Goal: Communication & Community: Answer question/provide support

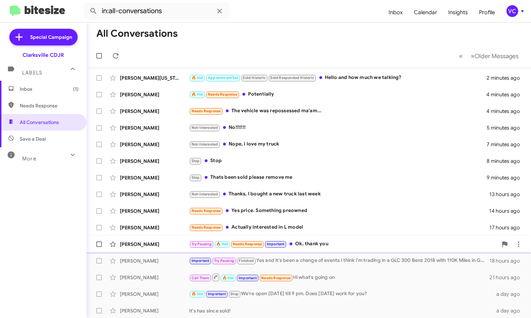
click at [354, 243] on div "Try Pausing 🔥 Hot Needs Response Important Ok, thank you" at bounding box center [343, 244] width 308 height 8
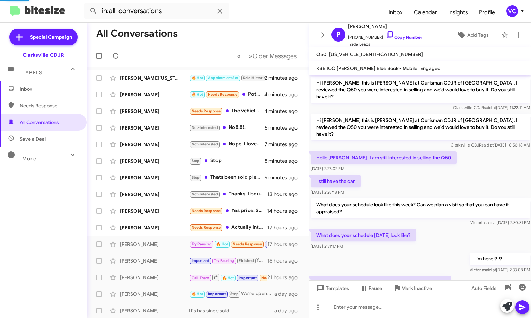
scroll to position [335, 0]
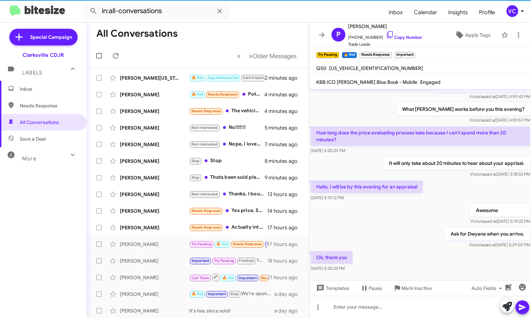
click at [331, 12] on form "in:all-conversations" at bounding box center [233, 11] width 299 height 17
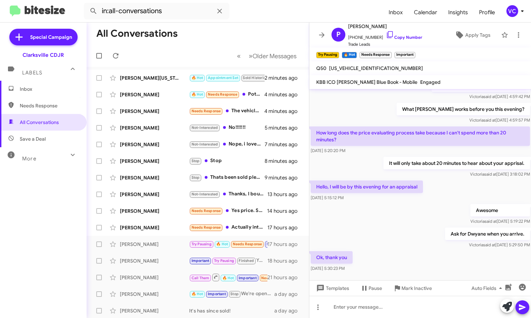
click at [365, 250] on div "Ok, thank you [DATE] 5:30:23 PM" at bounding box center [420, 262] width 222 height 24
click at [413, 250] on div "Ok, thank you [DATE] 5:30:23 PM" at bounding box center [420, 262] width 222 height 24
click at [416, 250] on div "Ok, thank you [DATE] 5:30:23 PM" at bounding box center [420, 262] width 222 height 24
click at [406, 203] on div "Awesome [PERSON_NAME] said at [DATE] 5:19:22 PM" at bounding box center [420, 215] width 222 height 24
click at [406, 256] on div "Ok, thank you [DATE] 5:30:23 PM" at bounding box center [420, 262] width 222 height 24
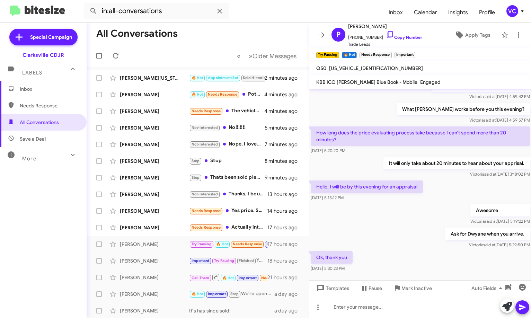
drag, startPoint x: 415, startPoint y: 241, endPoint x: 411, endPoint y: 236, distance: 6.2
click at [415, 250] on div "Ok, thank you [DATE] 5:30:23 PM" at bounding box center [420, 262] width 222 height 24
drag, startPoint x: 406, startPoint y: 228, endPoint x: 412, endPoint y: 236, distance: 10.3
click at [405, 228] on div "Ask for Dwyane when you arrive. [PERSON_NAME] said at [DATE] 5:29:50 PM" at bounding box center [420, 238] width 222 height 24
click at [418, 254] on div "Ok, thank you [DATE] 5:30:23 PM" at bounding box center [420, 262] width 222 height 24
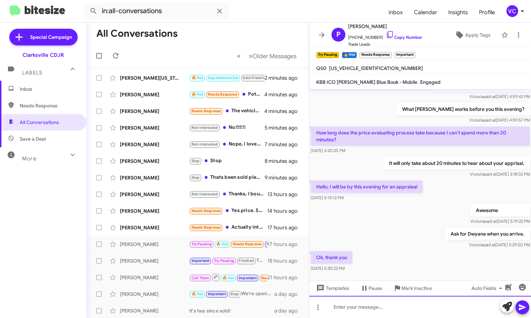
click at [366, 316] on div at bounding box center [420, 307] width 222 height 22
drag, startPoint x: 422, startPoint y: 198, endPoint x: 391, endPoint y: 274, distance: 81.7
click at [422, 203] on div "Awesome [PERSON_NAME] said at [DATE] 5:19:22 PM" at bounding box center [420, 215] width 222 height 24
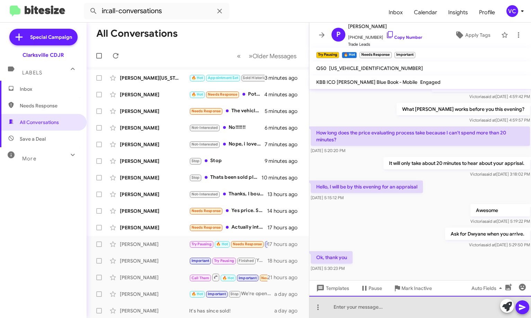
click at [379, 313] on div at bounding box center [420, 307] width 222 height 22
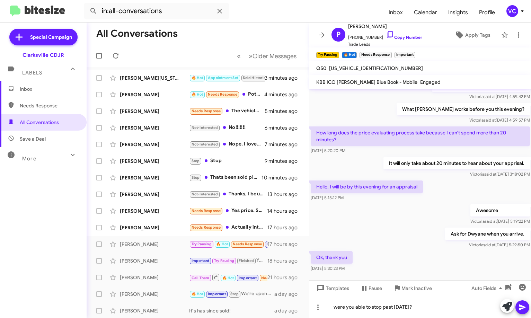
click at [522, 309] on icon at bounding box center [522, 307] width 8 height 8
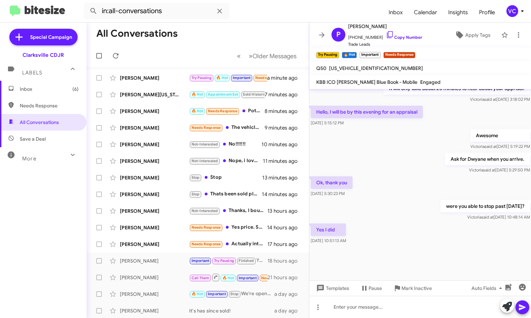
click at [453, 259] on div at bounding box center [420, 262] width 222 height 35
drag, startPoint x: 366, startPoint y: 238, endPoint x: 394, endPoint y: 316, distance: 82.2
click at [367, 238] on div "Yes I did [DATE] 10:51:13 AM" at bounding box center [420, 234] width 222 height 24
click at [390, 313] on div at bounding box center [420, 307] width 222 height 22
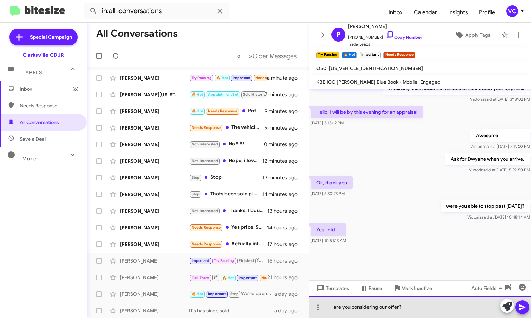
click at [334, 310] on div "are you considering our offer?" at bounding box center [420, 307] width 222 height 22
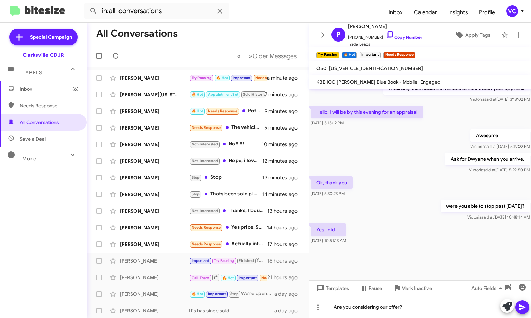
drag, startPoint x: 523, startPoint y: 308, endPoint x: 462, endPoint y: 295, distance: 62.7
click at [522, 307] on icon at bounding box center [522, 307] width 8 height 8
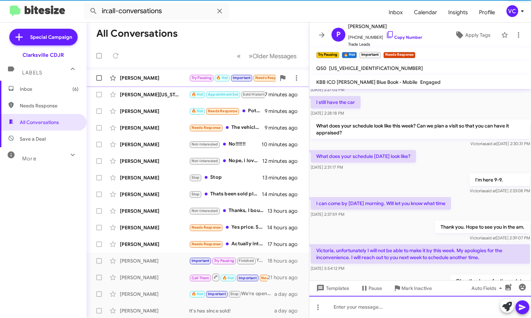
scroll to position [0, 0]
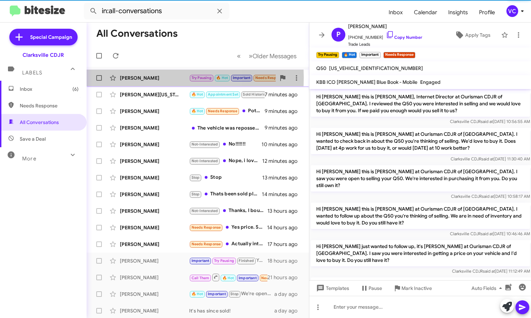
click at [141, 78] on div "[PERSON_NAME]" at bounding box center [154, 77] width 69 height 7
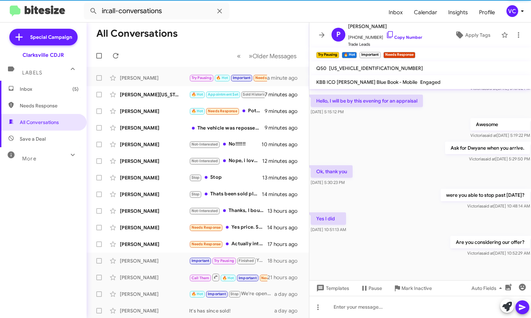
scroll to position [646, 0]
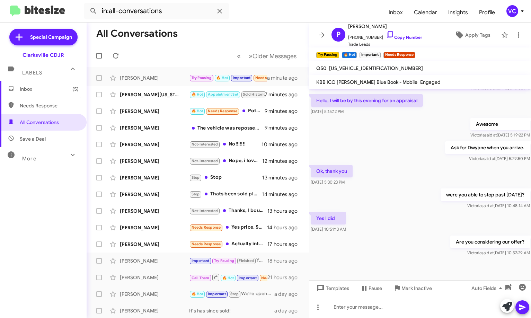
click at [415, 258] on div at bounding box center [420, 283] width 222 height 50
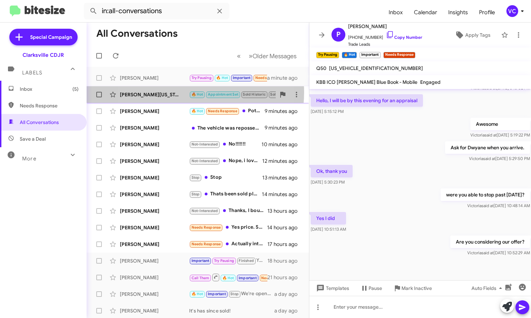
click at [167, 92] on div "[PERSON_NAME][US_STATE]" at bounding box center [154, 94] width 69 height 7
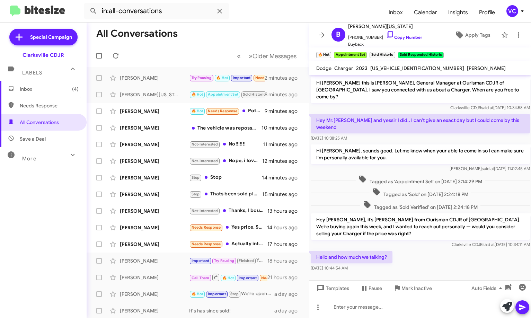
click at [447, 249] on div "Hello and how much we talking? [DATE] 10:44:54 AM" at bounding box center [420, 261] width 222 height 24
click at [453, 235] on div "Hey [PERSON_NAME], it’s [PERSON_NAME] from Ourisman CDJR of [GEOGRAPHIC_DATA]. …" at bounding box center [420, 230] width 222 height 37
click at [456, 258] on div "Hello and how much we talking? [DATE] 10:44:54 AM" at bounding box center [420, 261] width 222 height 24
click at [456, 273] on div at bounding box center [420, 280] width 222 height 14
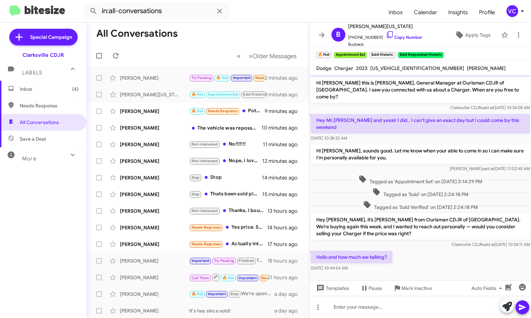
click at [456, 273] on div at bounding box center [420, 280] width 222 height 14
click at [390, 36] on link "Copy Number" at bounding box center [404, 37] width 36 height 5
click at [416, 249] on div "Hello and how much we talking? [DATE] 10:44:54 AM" at bounding box center [420, 261] width 222 height 24
click at [423, 249] on div "Hello and how much we talking? [DATE] 10:44:54 AM" at bounding box center [420, 261] width 222 height 24
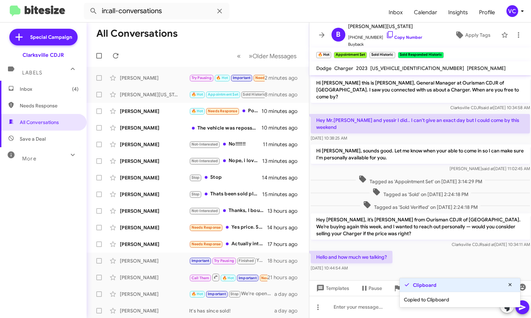
click at [424, 249] on div "Hello and how much we talking? [DATE] 10:44:54 AM" at bounding box center [420, 261] width 222 height 24
click at [472, 252] on div "Hello and how much we talking? [DATE] 10:44:54 AM" at bounding box center [420, 261] width 222 height 24
click at [356, 186] on div "Tagged as 'Sold' on [DATE] 2:24:18 PM" at bounding box center [420, 192] width 222 height 13
click at [460, 273] on div at bounding box center [420, 280] width 222 height 14
click at [459, 273] on div at bounding box center [420, 280] width 222 height 14
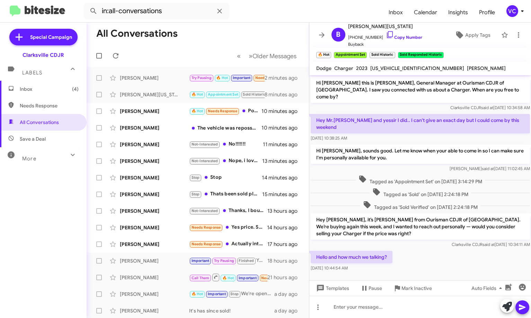
click at [459, 273] on div at bounding box center [420, 280] width 222 height 14
drag, startPoint x: 459, startPoint y: 262, endPoint x: 476, endPoint y: 245, distance: 24.5
click at [466, 254] on cdk-virtual-scroll-viewport "Hi [PERSON_NAME] this is [PERSON_NAME], General Manager at Ourisman CDJR of [GE…" at bounding box center [420, 177] width 222 height 205
click at [442, 273] on div at bounding box center [420, 280] width 222 height 14
click at [453, 273] on div at bounding box center [420, 280] width 222 height 14
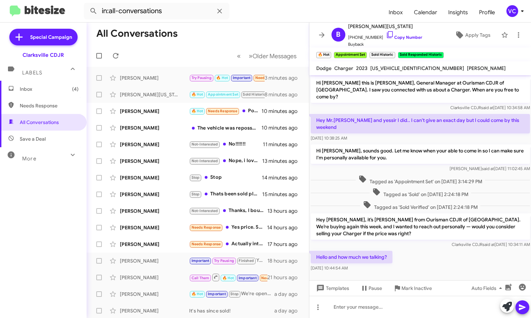
click at [451, 273] on div at bounding box center [420, 280] width 222 height 14
click at [477, 250] on div "Hello and how much we talking? [DATE] 10:44:54 AM" at bounding box center [420, 261] width 222 height 24
click at [474, 253] on div "Hello and how much we talking? [DATE] 10:44:54 AM" at bounding box center [420, 261] width 222 height 24
drag, startPoint x: 358, startPoint y: 203, endPoint x: 435, endPoint y: 203, distance: 76.9
click at [401, 213] on p "Hey [PERSON_NAME], it’s [PERSON_NAME] from Ourisman CDJR of [GEOGRAPHIC_DATA]. …" at bounding box center [420, 226] width 219 height 26
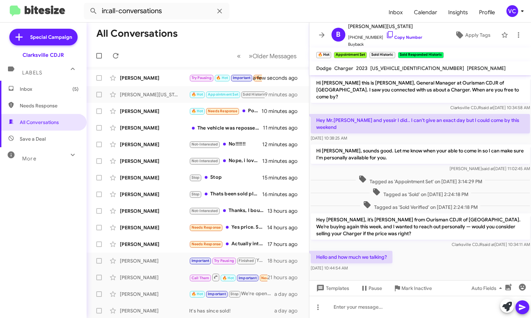
click at [463, 213] on p "Hey [PERSON_NAME], it’s [PERSON_NAME] from Ourisman CDJR of [GEOGRAPHIC_DATA]. …" at bounding box center [420, 226] width 219 height 26
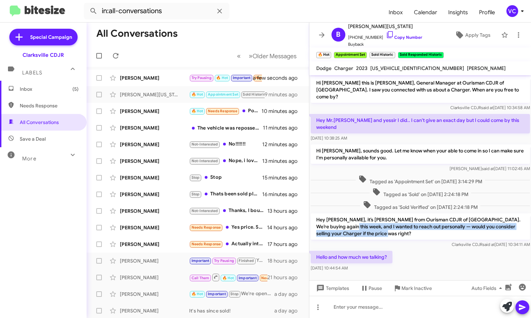
drag, startPoint x: 327, startPoint y: 215, endPoint x: 405, endPoint y: 217, distance: 78.0
click at [404, 216] on p "Hey [PERSON_NAME], it’s [PERSON_NAME] from Ourisman CDJR of [GEOGRAPHIC_DATA]. …" at bounding box center [420, 226] width 219 height 26
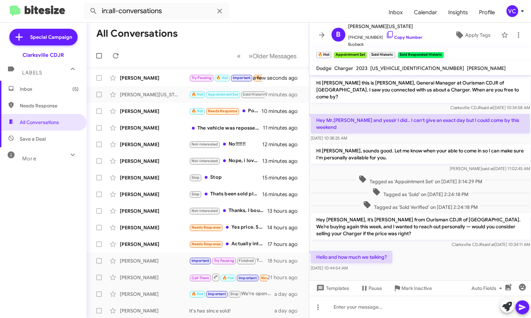
click at [459, 273] on div at bounding box center [420, 280] width 222 height 14
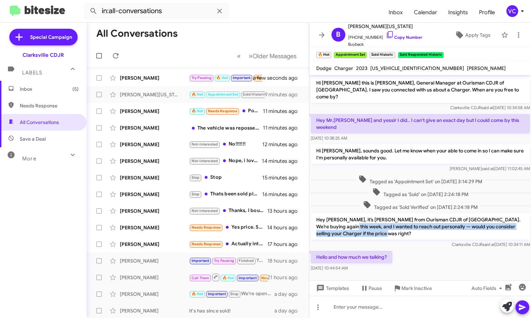
drag, startPoint x: 327, startPoint y: 212, endPoint x: 426, endPoint y: 217, distance: 99.5
click at [426, 217] on p "Hey [PERSON_NAME], it’s [PERSON_NAME] from Ourisman CDJR of [GEOGRAPHIC_DATA]. …" at bounding box center [420, 226] width 219 height 26
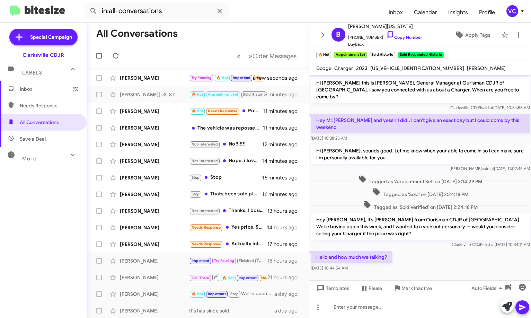
click at [475, 273] on div at bounding box center [420, 280] width 222 height 14
click at [469, 254] on div "Hello and how much we talking? [DATE] 10:44:54 AM" at bounding box center [420, 261] width 222 height 24
drag, startPoint x: 404, startPoint y: 214, endPoint x: 463, endPoint y: 220, distance: 59.1
click at [463, 220] on p "Hey [PERSON_NAME], it’s [PERSON_NAME] from Ourisman CDJR of [GEOGRAPHIC_DATA]. …" at bounding box center [420, 226] width 219 height 26
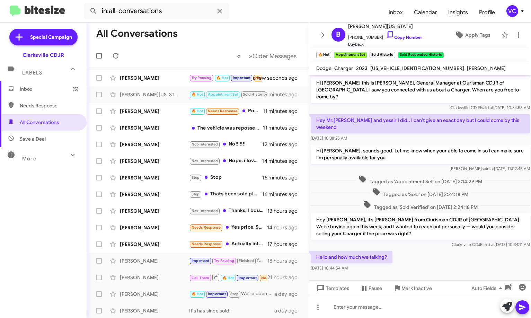
click at [473, 273] on div at bounding box center [420, 280] width 222 height 14
click at [474, 273] on div at bounding box center [420, 280] width 222 height 14
click at [462, 250] on div "Hello and how much we talking? [DATE] 10:44:54 AM" at bounding box center [420, 261] width 222 height 24
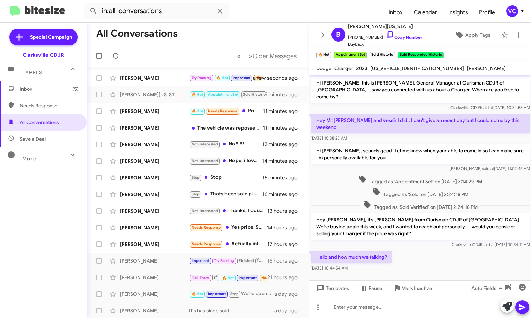
click at [381, 69] on span "[US_VEHICLE_IDENTIFICATION_NUMBER]" at bounding box center [417, 68] width 94 height 6
copy span "[US_VEHICLE_IDENTIFICATION_NUMBER]"
click at [405, 273] on div at bounding box center [420, 280] width 222 height 14
click at [413, 254] on div "Hello and how much we talking? [DATE] 10:44:54 AM" at bounding box center [420, 261] width 222 height 24
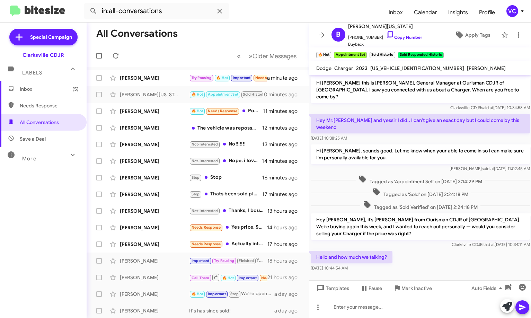
click at [413, 254] on div "Hello and how much we talking? [DATE] 10:44:54 AM" at bounding box center [420, 261] width 222 height 24
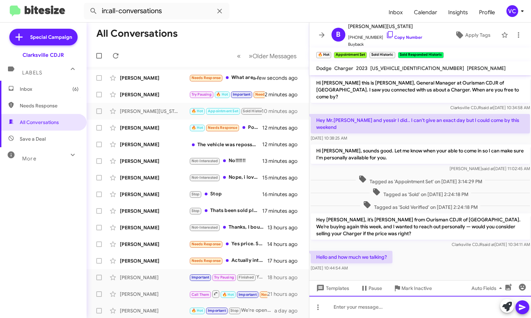
click at [390, 314] on div at bounding box center [420, 307] width 222 height 22
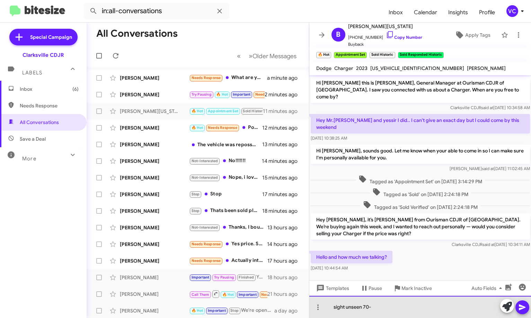
click at [386, 308] on div "sight unseen 70-" at bounding box center [420, 307] width 222 height 22
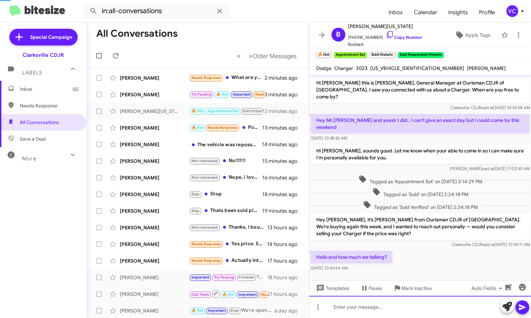
scroll to position [18, 0]
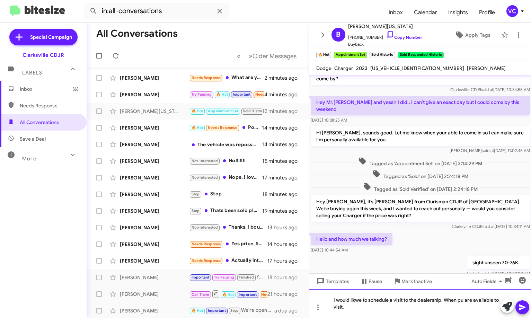
click at [463, 302] on div "I would likwe to schedule a visit to the dealership. When pu are available to v…" at bounding box center [420, 303] width 222 height 29
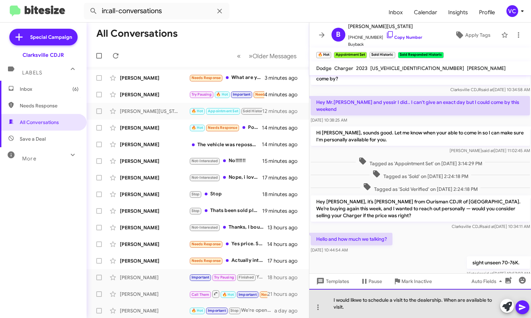
click at [466, 301] on div "I would likwe to schedule a visit to the dealership. When are available to visi…" at bounding box center [420, 303] width 222 height 29
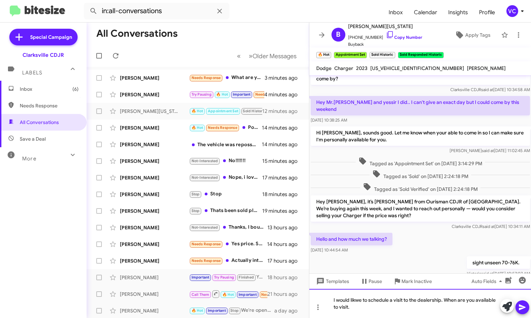
click at [357, 307] on div "I would likwe to schedule a visit to the dealership. When are you available to …" at bounding box center [420, 303] width 222 height 29
click at [379, 311] on div "I would like to schedule a visit to the dealership. When are you available to v…" at bounding box center [420, 303] width 222 height 29
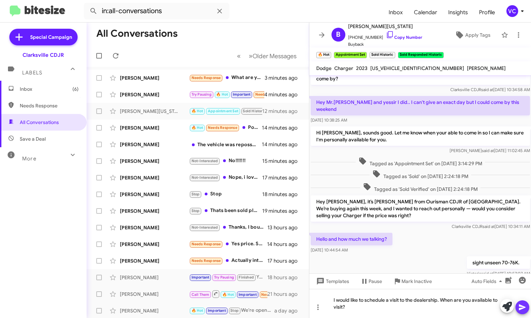
click at [527, 306] on button at bounding box center [522, 307] width 14 height 14
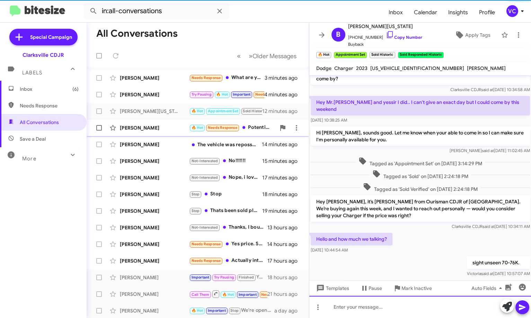
scroll to position [43, 0]
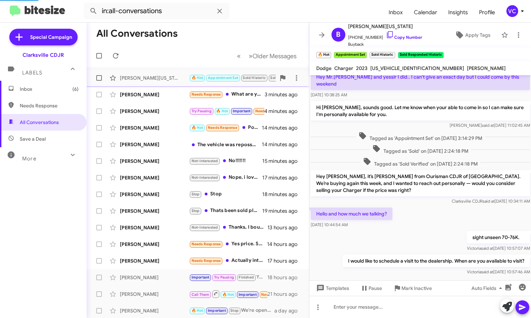
click at [169, 80] on div "[PERSON_NAME][US_STATE]" at bounding box center [154, 77] width 69 height 7
click at [167, 99] on div "[PERSON_NAME] Needs Response What are you offering for the Model Y 3 minutes ago" at bounding box center [197, 95] width 211 height 14
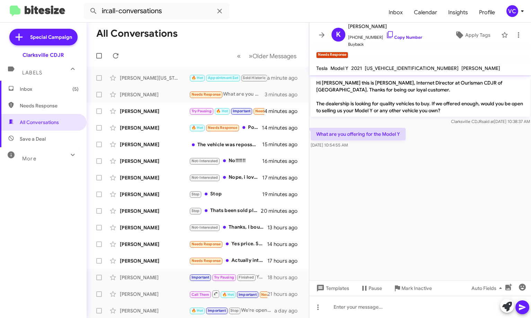
click at [469, 153] on cdk-virtual-scroll-viewport "Hi [PERSON_NAME] this is [PERSON_NAME], Internet Director at Ourisman CDJR of […" at bounding box center [420, 177] width 222 height 205
click at [378, 309] on div at bounding box center [420, 307] width 222 height 22
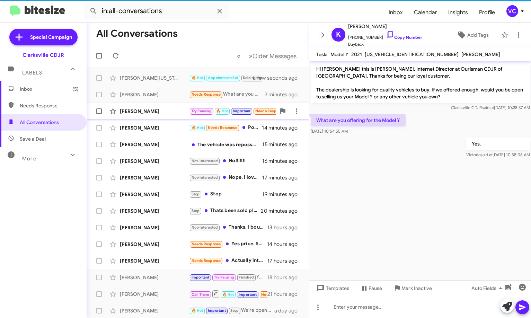
click at [147, 112] on div "[PERSON_NAME]" at bounding box center [154, 111] width 69 height 7
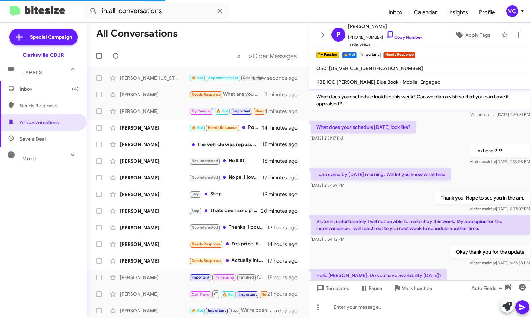
scroll to position [321, 0]
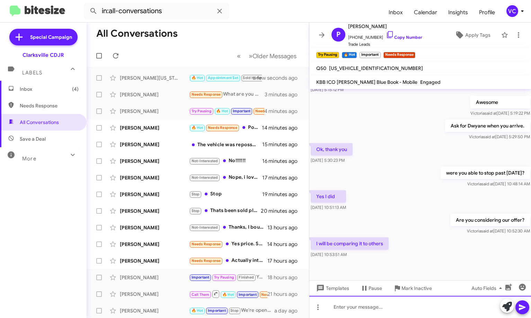
click at [422, 310] on div at bounding box center [420, 307] width 222 height 22
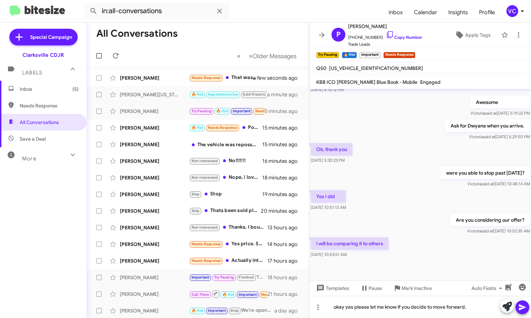
click at [519, 306] on icon at bounding box center [522, 307] width 8 height 8
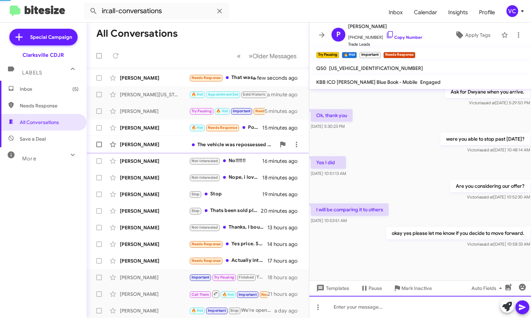
scroll to position [360, 0]
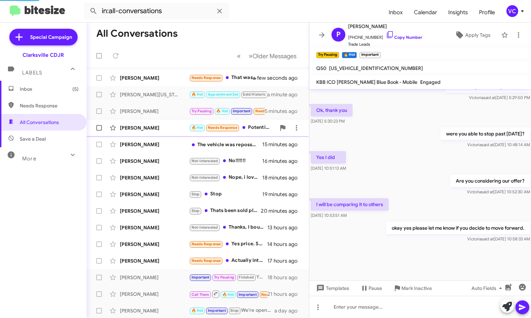
click at [169, 127] on div "[PERSON_NAME]" at bounding box center [154, 127] width 69 height 7
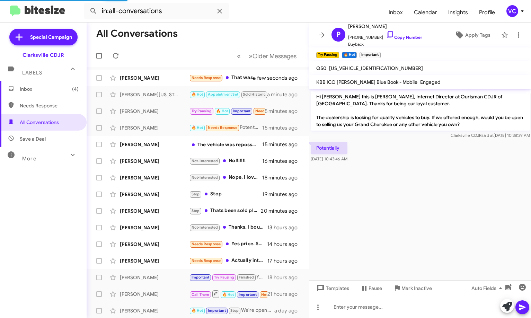
click at [465, 197] on cdk-virtual-scroll-viewport "Hi [PERSON_NAME] this is [PERSON_NAME], Internet Director at Ourisman CDJR of […" at bounding box center [420, 184] width 222 height 191
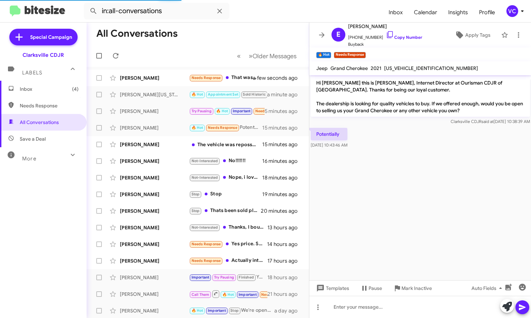
click at [444, 181] on cdk-virtual-scroll-viewport "Hi [PERSON_NAME] this is [PERSON_NAME], Internet Director at Ourisman CDJR of […" at bounding box center [420, 177] width 222 height 205
click at [448, 196] on cdk-virtual-scroll-viewport "Hi [PERSON_NAME] this is [PERSON_NAME], Internet Director at Ourisman CDJR of […" at bounding box center [420, 177] width 222 height 205
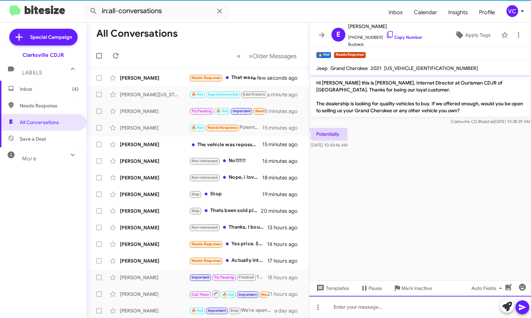
click at [375, 316] on div at bounding box center [420, 307] width 222 height 22
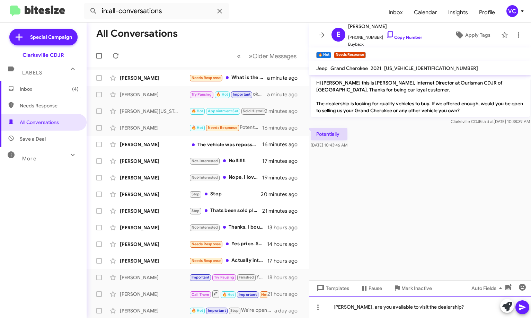
click at [445, 305] on div "[PERSON_NAME], are you available to visit the dealership?" at bounding box center [420, 307] width 222 height 22
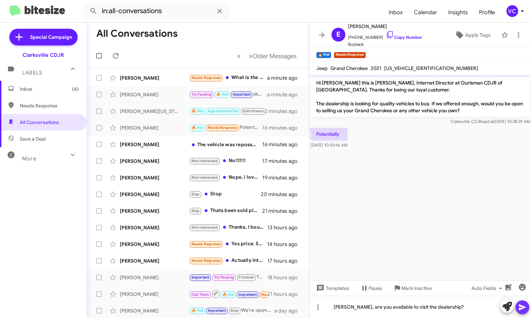
click at [525, 306] on icon at bounding box center [522, 307] width 8 height 8
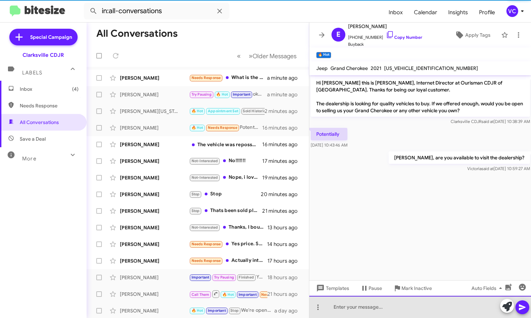
click at [424, 310] on div at bounding box center [420, 307] width 222 height 22
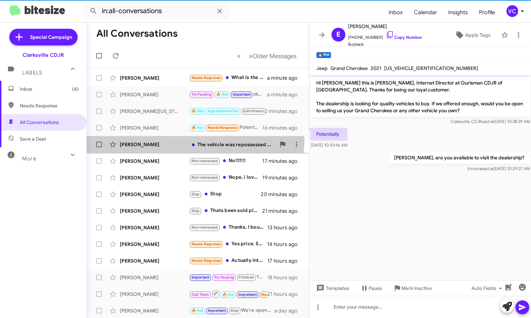
click at [178, 138] on div "[PERSON_NAME] The vehicle was repossessed ma'am... 16 minutes ago" at bounding box center [197, 144] width 211 height 14
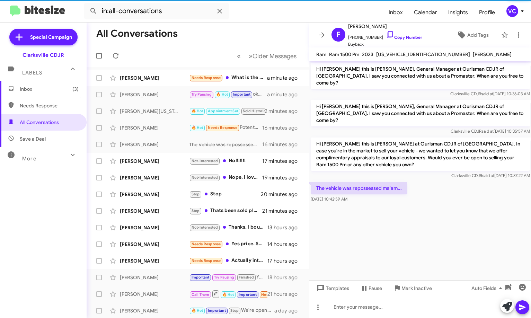
click at [428, 224] on cdk-virtual-scroll-viewport "Hi [PERSON_NAME] this is [PERSON_NAME], General Manager at Ourisman CDJR of [GE…" at bounding box center [420, 170] width 222 height 219
click at [438, 215] on cdk-virtual-scroll-viewport "Hi [PERSON_NAME] this is [PERSON_NAME], General Manager at Ourisman CDJR of [GE…" at bounding box center [420, 170] width 222 height 219
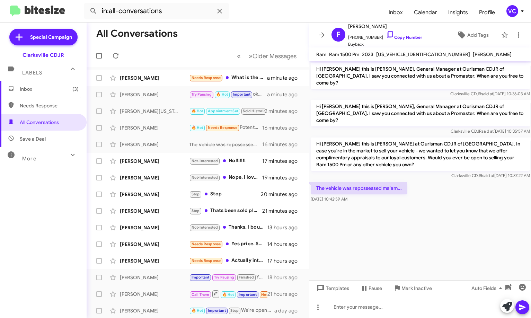
drag, startPoint x: 438, startPoint y: 215, endPoint x: 439, endPoint y: 223, distance: 7.3
click at [440, 216] on cdk-virtual-scroll-viewport "Hi [PERSON_NAME] this is [PERSON_NAME], General Manager at Ourisman CDJR of [GE…" at bounding box center [420, 170] width 222 height 219
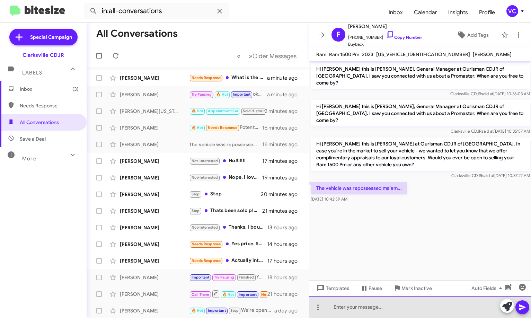
click at [409, 313] on div at bounding box center [420, 307] width 222 height 22
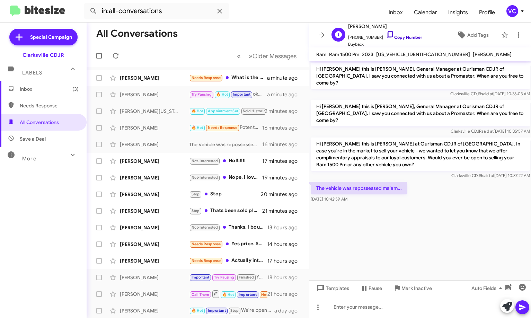
click at [400, 40] on link "Copy Number" at bounding box center [404, 37] width 36 height 5
click at [386, 214] on cdk-virtual-scroll-viewport "Hi [PERSON_NAME] this is [PERSON_NAME], General Manager at Ourisman CDJR of [GE…" at bounding box center [420, 170] width 222 height 219
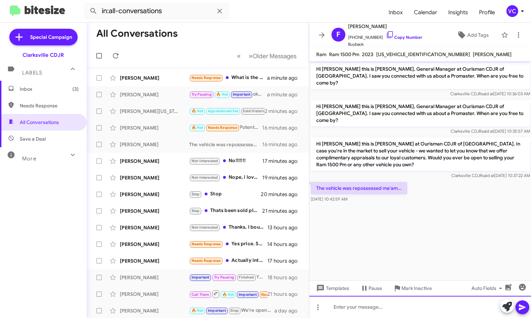
click at [387, 306] on div at bounding box center [420, 307] width 222 height 22
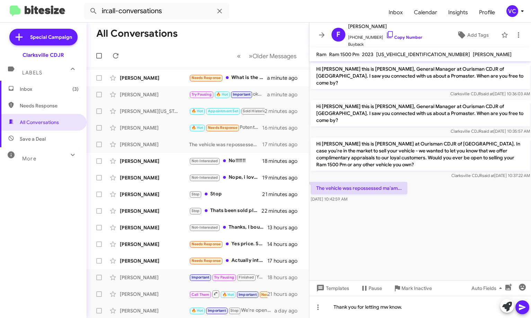
click at [517, 308] on button at bounding box center [522, 307] width 14 height 14
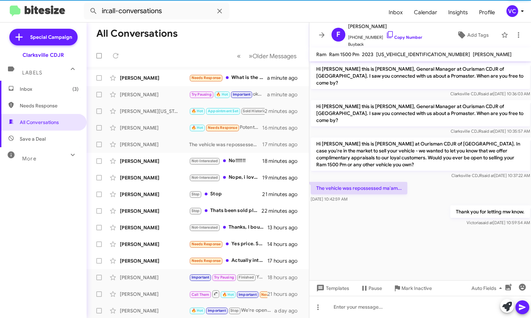
click at [366, 255] on cdk-virtual-scroll-viewport "Hi [PERSON_NAME] this is [PERSON_NAME], General Manager at Ourisman CDJR of [GE…" at bounding box center [420, 170] width 222 height 219
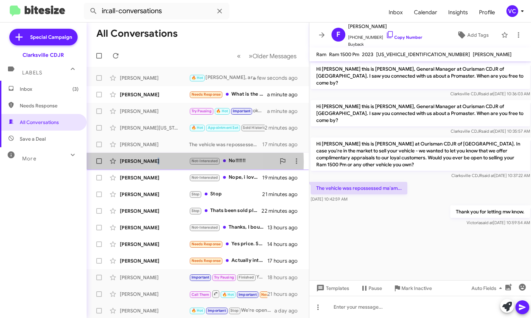
click at [152, 162] on div "[PERSON_NAME]" at bounding box center [154, 161] width 69 height 7
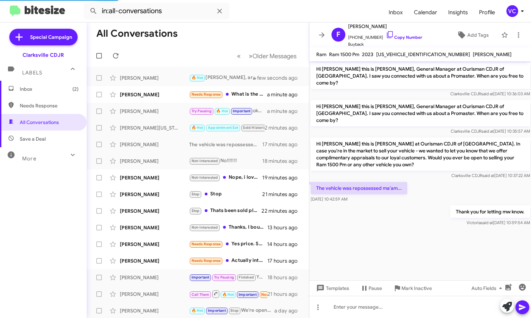
click at [418, 247] on cdk-virtual-scroll-viewport "Hi [PERSON_NAME] this is [PERSON_NAME], General Manager at Ourisman CDJR of [GE…" at bounding box center [420, 170] width 222 height 219
click at [441, 180] on div "The vehicle was repossessed ma'am... [DATE] 10:42:59 AM" at bounding box center [420, 192] width 222 height 24
click at [420, 251] on cdk-virtual-scroll-viewport "Hi [PERSON_NAME] this is [PERSON_NAME], General Manager at Ourisman CDJR of [GE…" at bounding box center [420, 170] width 222 height 219
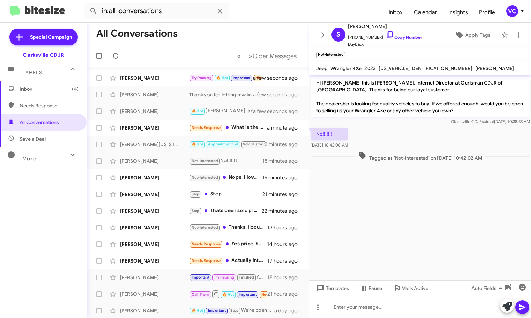
click at [447, 236] on cdk-virtual-scroll-viewport "Hi [PERSON_NAME] this is [PERSON_NAME], Internet Director at Ourisman CDJR of […" at bounding box center [420, 177] width 222 height 205
click at [434, 149] on div "No!!!!!!! [DATE] 10:42:00 AM" at bounding box center [420, 138] width 222 height 24
click at [431, 236] on cdk-virtual-scroll-viewport "Hi [PERSON_NAME] this is [PERSON_NAME], Internet Director at Ourisman CDJR of […" at bounding box center [420, 177] width 222 height 205
click at [395, 315] on div at bounding box center [420, 307] width 222 height 22
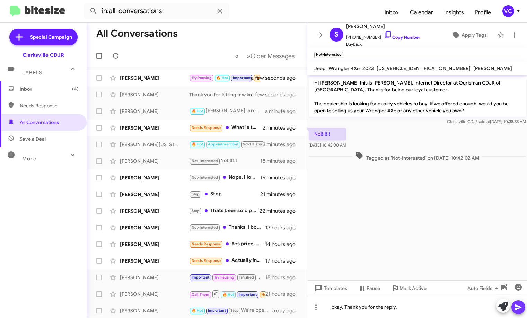
click at [520, 308] on icon at bounding box center [518, 307] width 8 height 8
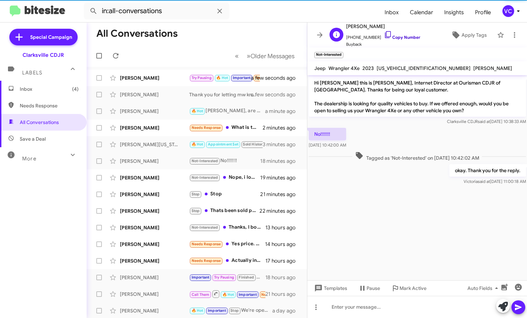
click at [400, 37] on link "Copy Number" at bounding box center [402, 37] width 36 height 5
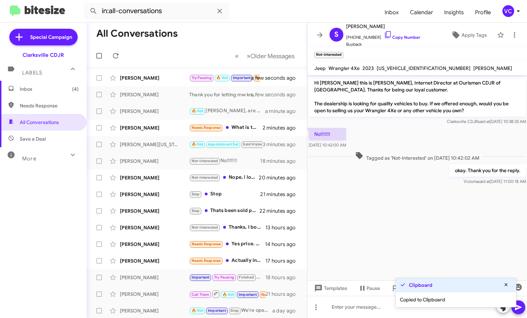
click at [401, 221] on cdk-virtual-scroll-viewport "Hi [PERSON_NAME] this is [PERSON_NAME], Internet Director at Ourisman CDJR of […" at bounding box center [417, 177] width 220 height 205
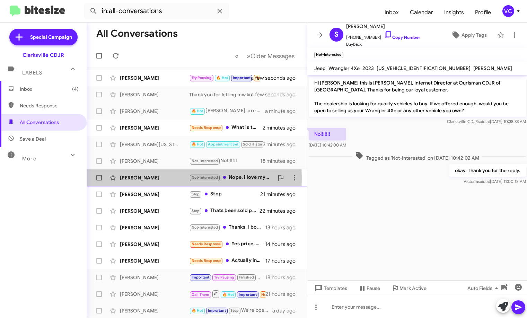
click at [142, 178] on div "[PERSON_NAME]" at bounding box center [154, 177] width 69 height 7
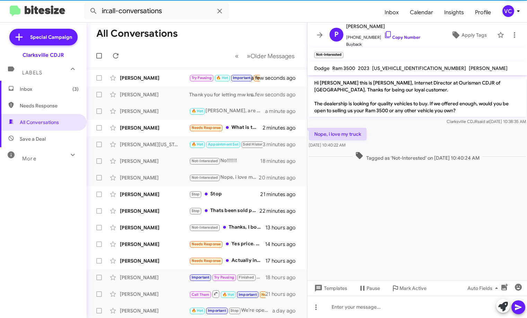
drag, startPoint x: 372, startPoint y: 228, endPoint x: 375, endPoint y: 225, distance: 4.2
click at [373, 227] on cdk-virtual-scroll-viewport "Hi [PERSON_NAME] this is [PERSON_NAME], Internet Director at Ourisman CDJR of […" at bounding box center [417, 177] width 220 height 205
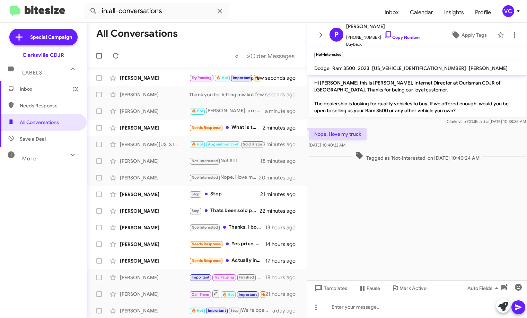
click at [437, 109] on p "Hi [PERSON_NAME] this is [PERSON_NAME], Internet Director at Ourisman CDJR of […" at bounding box center [416, 97] width 217 height 40
click at [410, 34] on span "[PHONE_NUMBER] Copy Number" at bounding box center [383, 35] width 74 height 10
click at [416, 208] on cdk-virtual-scroll-viewport "Hi [PERSON_NAME] this is [PERSON_NAME], Internet Director at Ourisman CDJR of […" at bounding box center [417, 177] width 220 height 205
click at [357, 310] on div at bounding box center [417, 307] width 220 height 22
click at [441, 306] on div "I'm glad you are still loving it." at bounding box center [417, 307] width 220 height 22
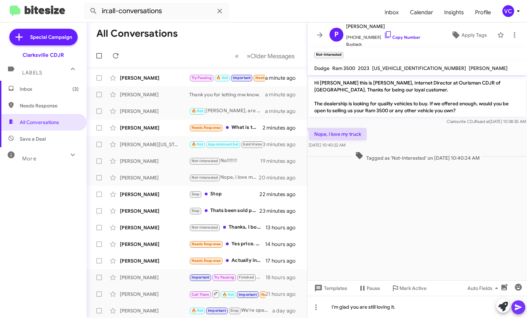
click at [520, 311] on icon at bounding box center [518, 307] width 8 height 8
click at [420, 149] on div "Nope, i love my truck [DATE] 10:40:22 AM" at bounding box center [417, 138] width 220 height 24
click at [433, 214] on cdk-virtual-scroll-viewport "Hi [PERSON_NAME] this is [PERSON_NAME], Internet Director at Ourisman CDJR of […" at bounding box center [417, 177] width 220 height 205
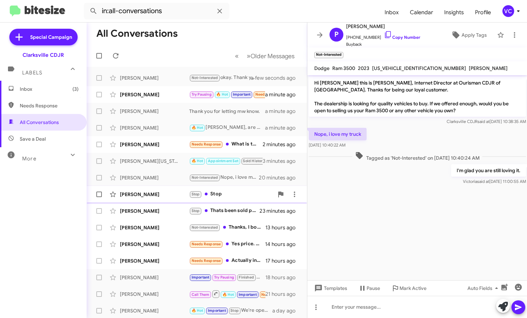
click at [166, 192] on div "[PERSON_NAME]" at bounding box center [154, 194] width 69 height 7
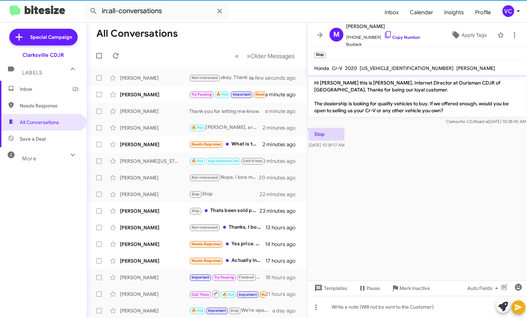
click at [399, 181] on cdk-virtual-scroll-viewport "Hi [PERSON_NAME] this is [PERSON_NAME], Internet Director at Ourisman CDJR of […" at bounding box center [417, 177] width 220 height 205
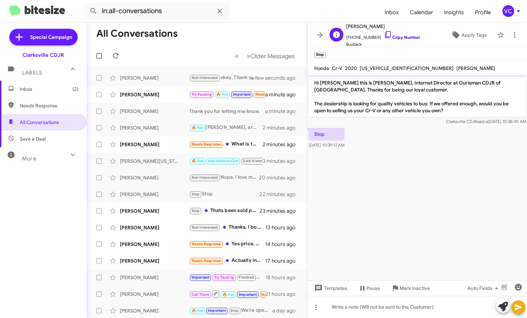
click at [400, 39] on link "Copy Number" at bounding box center [402, 37] width 36 height 5
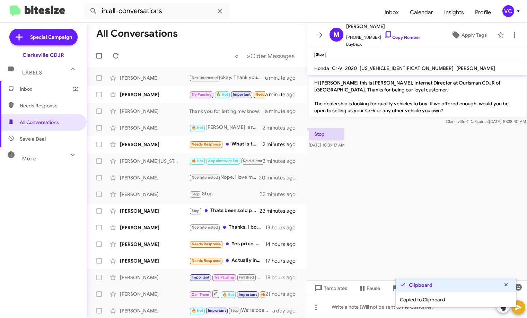
click at [457, 199] on cdk-virtual-scroll-viewport "Hi [PERSON_NAME] this is [PERSON_NAME], Internet Director at Ourisman CDJR of […" at bounding box center [417, 177] width 220 height 205
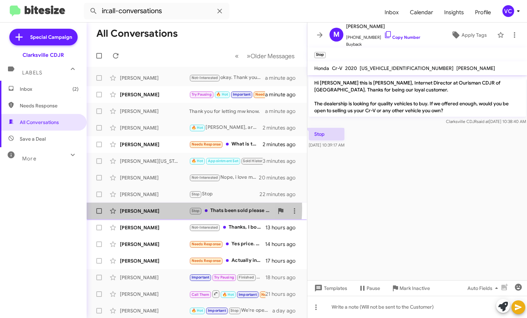
click at [156, 208] on div "[PERSON_NAME]" at bounding box center [154, 210] width 69 height 7
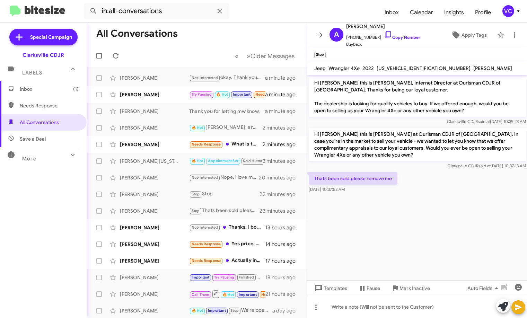
click at [479, 218] on cdk-virtual-scroll-viewport "Hi [PERSON_NAME] this is [PERSON_NAME], Internet Director at Ourisman CDJR of […" at bounding box center [417, 177] width 220 height 205
click at [424, 218] on cdk-virtual-scroll-viewport "Hi [PERSON_NAME] this is [PERSON_NAME], Internet Director at Ourisman CDJR of […" at bounding box center [417, 177] width 220 height 205
click at [431, 214] on cdk-virtual-scroll-viewport "Hi [PERSON_NAME] this is [PERSON_NAME], Internet Director at Ourisman CDJR of […" at bounding box center [417, 177] width 220 height 205
click at [411, 36] on link "Copy Number" at bounding box center [402, 37] width 36 height 5
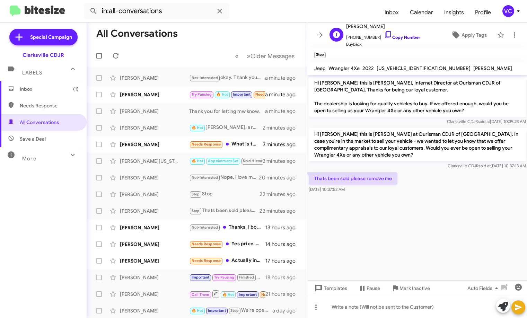
copy div "Templates Pause Mark Inactive Auto Fields"
click at [435, 240] on cdk-virtual-scroll-viewport "Hi [PERSON_NAME] this is [PERSON_NAME], Internet Director at Ourisman CDJR of […" at bounding box center [417, 177] width 220 height 205
click at [405, 218] on cdk-virtual-scroll-viewport "Hi [PERSON_NAME] this is [PERSON_NAME], Internet Director at Ourisman CDJR of […" at bounding box center [417, 177] width 220 height 205
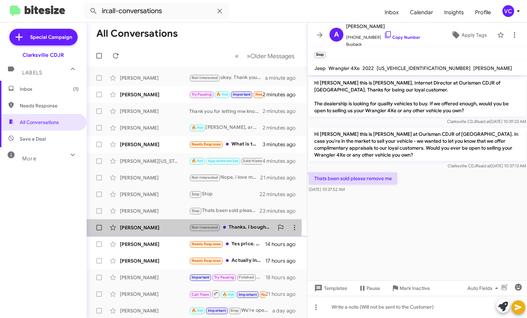
click at [159, 226] on div "[PERSON_NAME]" at bounding box center [154, 227] width 69 height 7
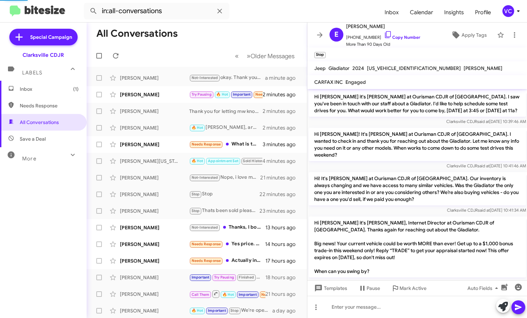
scroll to position [712, 0]
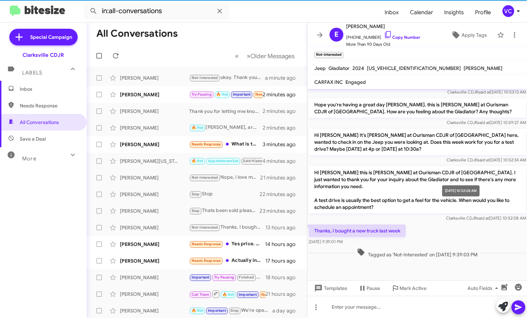
click at [469, 183] on mat-tooltip-component "[DATE] 10:52:08 AM" at bounding box center [460, 190] width 47 height 21
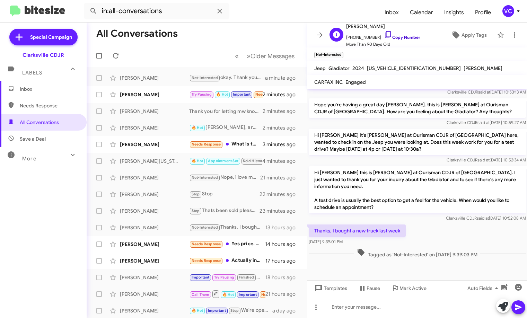
click at [410, 38] on link "Copy Number" at bounding box center [402, 37] width 36 height 5
click at [476, 215] on span "said at" at bounding box center [482, 217] width 12 height 5
click at [441, 223] on div "Thanks, I bought a new truck last week [DATE] 9:39:01 PM" at bounding box center [417, 235] width 220 height 24
drag, startPoint x: 356, startPoint y: 223, endPoint x: 363, endPoint y: 235, distance: 13.9
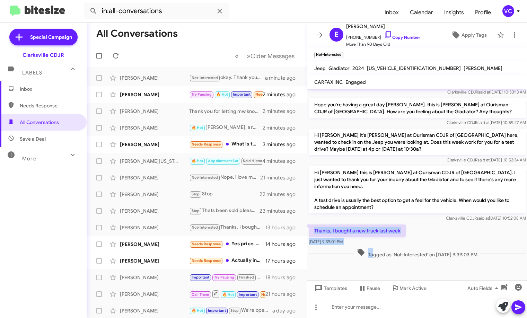
drag, startPoint x: 363, startPoint y: 235, endPoint x: 364, endPoint y: 232, distance: 3.6
click at [363, 248] on span "Tagged as 'Not-Interested' on [DATE] 9:39:03 PM" at bounding box center [417, 253] width 126 height 10
click at [330, 193] on p "Hi [PERSON_NAME] this is [PERSON_NAME] at Ourisman CDJR of [GEOGRAPHIC_DATA]. I…" at bounding box center [416, 189] width 217 height 47
drag, startPoint x: 314, startPoint y: 214, endPoint x: 382, endPoint y: 225, distance: 68.8
click at [383, 228] on div "Thanks, I bought a new truck last week [DATE] 9:39:01 PM" at bounding box center [356, 234] width 97 height 21
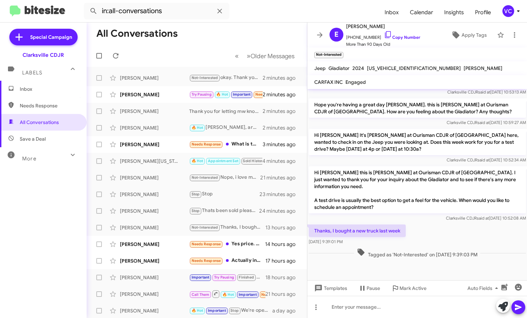
copy div "Thanks, I bought a new truck last week [DATE] 9:39:01 PM"
drag, startPoint x: 443, startPoint y: 259, endPoint x: 443, endPoint y: 254, distance: 4.5
click at [443, 259] on div at bounding box center [417, 276] width 220 height 35
click at [448, 227] on div "Thanks, I bought a new truck last week [DATE] 9:39:01 PM" at bounding box center [417, 235] width 220 height 24
click at [457, 259] on div at bounding box center [417, 276] width 220 height 35
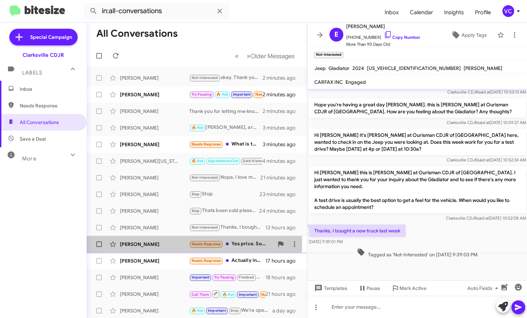
click at [158, 242] on div "[PERSON_NAME]" at bounding box center [154, 244] width 69 height 7
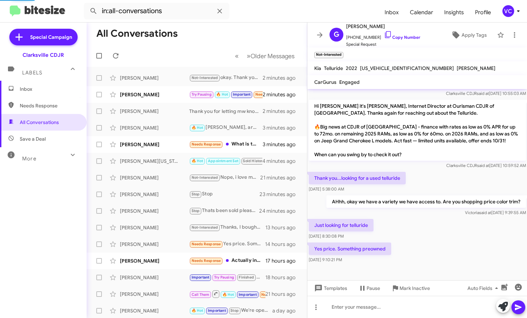
scroll to position [209, 0]
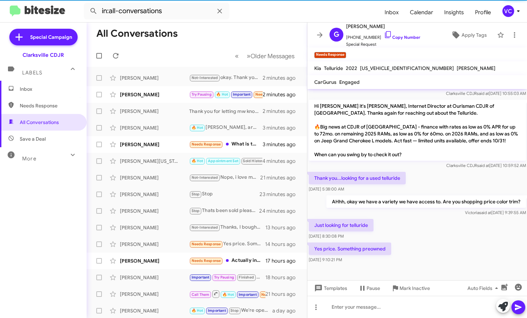
click at [426, 220] on div "Just looking for telluride [DATE] 8:30:08 PM" at bounding box center [417, 229] width 220 height 24
drag, startPoint x: 438, startPoint y: 186, endPoint x: 453, endPoint y: 216, distance: 33.6
click at [438, 185] on div "Thank you...looking for a used telluride [DATE] 5:38:00 AM" at bounding box center [417, 182] width 220 height 24
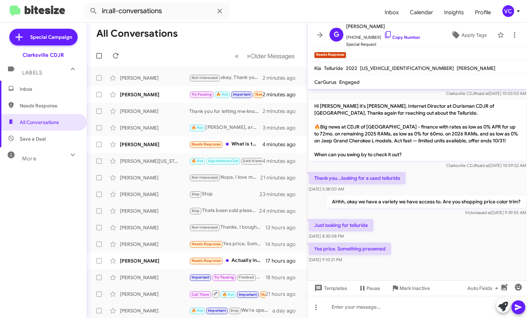
click at [449, 244] on div "Yes price. Something preowned [DATE] 9:10:21 PM" at bounding box center [417, 253] width 220 height 24
click at [454, 250] on div "Yes price. Something preowned [DATE] 9:10:21 PM" at bounding box center [417, 253] width 220 height 24
click at [397, 315] on div at bounding box center [417, 307] width 220 height 22
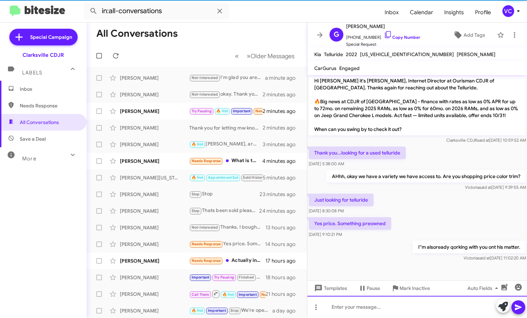
scroll to position [221, 0]
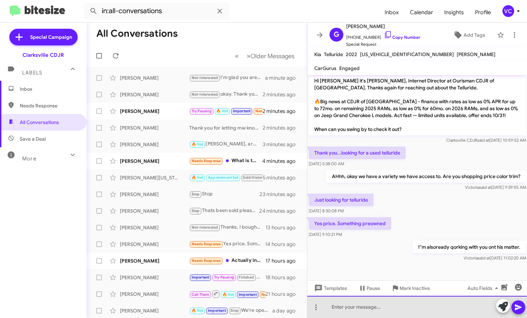
click at [372, 305] on div at bounding box center [417, 307] width 220 height 22
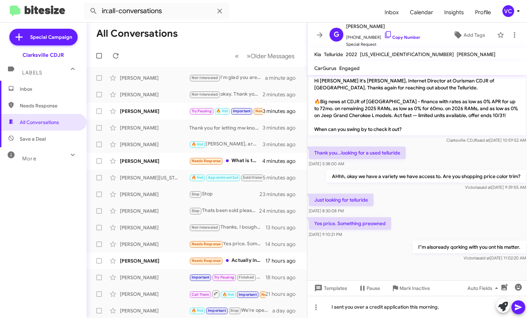
click at [519, 309] on icon at bounding box center [518, 307] width 8 height 8
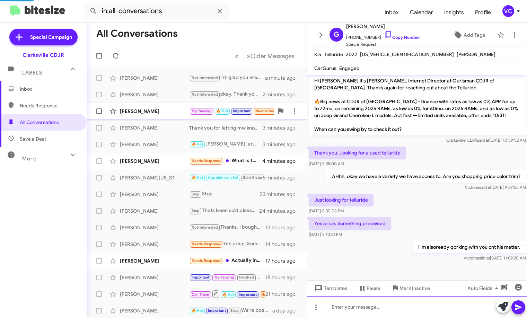
scroll to position [0, 0]
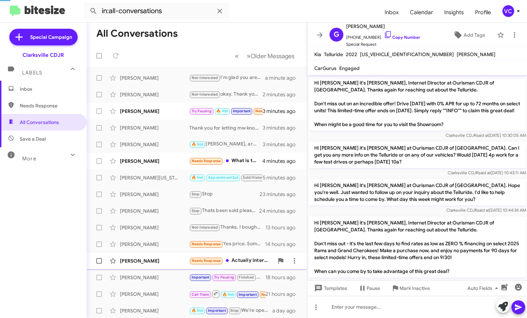
click at [155, 257] on div "[PERSON_NAME] Needs Response Actually interested in L model 17 hours ago" at bounding box center [196, 261] width 209 height 14
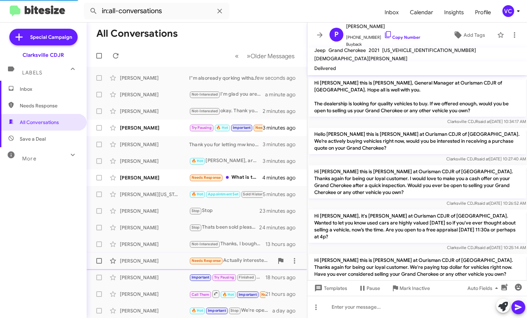
scroll to position [214, 0]
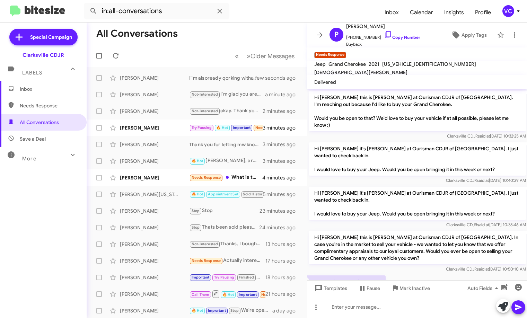
click at [419, 263] on mat-tooltip-component "Mark Inactive" at bounding box center [406, 271] width 37 height 21
click at [425, 274] on div "Actually interested in L model [DATE] 5:48:30 PM" at bounding box center [417, 286] width 220 height 24
click at [412, 274] on div "Actually interested in L model [DATE] 5:48:30 PM" at bounding box center [417, 286] width 220 height 24
click at [413, 312] on div at bounding box center [417, 307] width 220 height 22
click at [520, 304] on icon at bounding box center [518, 307] width 8 height 8
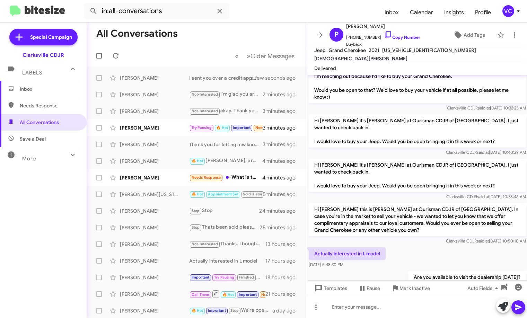
scroll to position [239, 0]
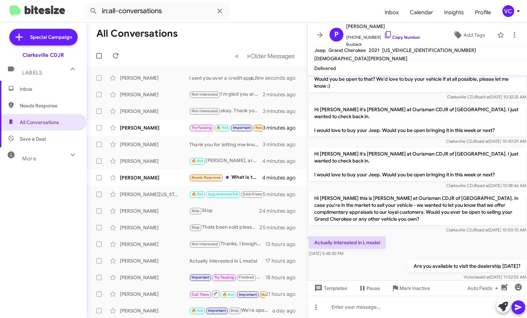
click at [425, 235] on div "Actually interested in L model [DATE] 5:48:30 PM" at bounding box center [417, 247] width 220 height 24
drag, startPoint x: 403, startPoint y: 254, endPoint x: 395, endPoint y: 250, distance: 9.1
click at [402, 258] on div "Are you available to visit the dealership [DATE]? [PERSON_NAME] said at [DATE] …" at bounding box center [417, 270] width 220 height 24
click at [145, 173] on div "[PERSON_NAME] Needs Response What is the number? 5 minutes ago" at bounding box center [196, 178] width 209 height 14
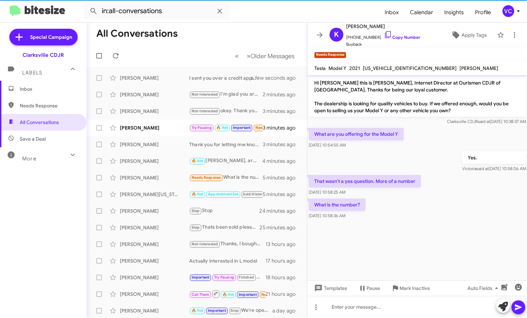
click at [433, 262] on cdk-virtual-scroll-viewport "Hi [PERSON_NAME] this is [PERSON_NAME], Internet Director at Ourisman CDJR of […" at bounding box center [417, 177] width 220 height 205
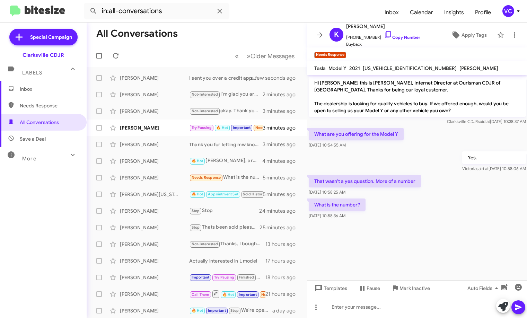
click at [423, 148] on div "What are you offering for the Model Y [DATE] 10:54:55 AM" at bounding box center [417, 138] width 220 height 24
drag, startPoint x: 441, startPoint y: 218, endPoint x: 456, endPoint y: 205, distance: 19.9
click at [445, 212] on div "What is the number? [DATE] 10:58:36 AM" at bounding box center [417, 209] width 220 height 24
click at [457, 203] on div "What is the number? [DATE] 10:58:36 AM" at bounding box center [417, 209] width 220 height 24
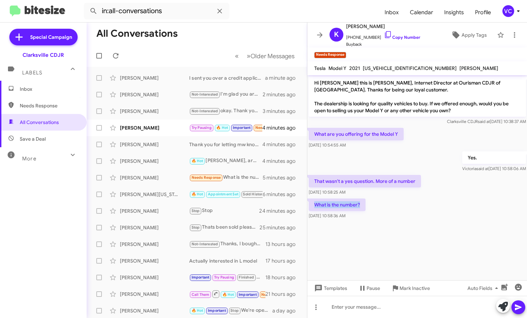
click at [458, 203] on div "What is the number? [DATE] 10:58:36 AM" at bounding box center [417, 209] width 220 height 24
click at [430, 149] on div "What are you offering for the Model Y [DATE] 10:54:55 AM" at bounding box center [417, 138] width 220 height 24
click at [440, 214] on div "What is the number? [DATE] 10:58:36 AM" at bounding box center [417, 209] width 220 height 24
click at [436, 238] on cdk-virtual-scroll-viewport "Hi [PERSON_NAME] this is [PERSON_NAME], Internet Director at Ourisman CDJR of […" at bounding box center [417, 177] width 220 height 205
drag, startPoint x: 436, startPoint y: 238, endPoint x: 440, endPoint y: 188, distance: 50.3
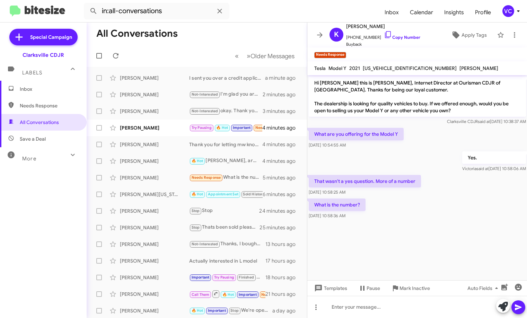
click at [436, 238] on cdk-virtual-scroll-viewport "Hi [PERSON_NAME] this is [PERSON_NAME], Internet Director at Ourisman CDJR of […" at bounding box center [417, 177] width 220 height 205
click at [438, 141] on div "What are you offering for the Model Y [DATE] 10:54:55 AM" at bounding box center [417, 138] width 220 height 24
click at [389, 69] on span "[US_VEHICLE_IDENTIFICATION_NUMBER]" at bounding box center [410, 68] width 94 height 6
click at [388, 69] on span "[US_VEHICLE_IDENTIFICATION_NUMBER]" at bounding box center [410, 68] width 94 height 6
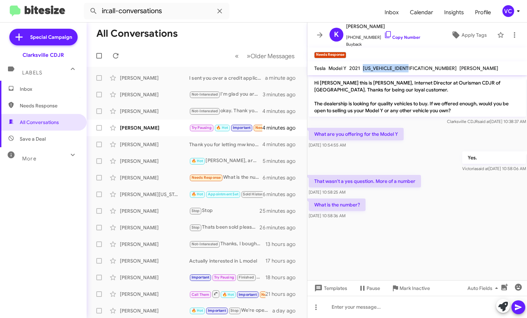
copy span "[US_VEHICLE_IDENTIFICATION_NUMBER]"
click at [409, 258] on cdk-virtual-scroll-viewport "Hi [PERSON_NAME] this is [PERSON_NAME], Internet Director at Ourisman CDJR of […" at bounding box center [417, 177] width 220 height 205
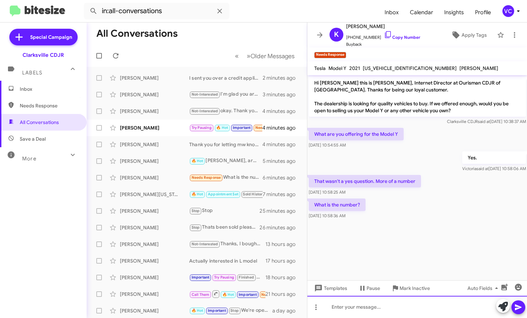
click at [389, 311] on div at bounding box center [417, 307] width 220 height 22
drag, startPoint x: 352, startPoint y: 306, endPoint x: 349, endPoint y: 305, distance: 3.7
click at [377, 311] on div "My apologies." at bounding box center [417, 307] width 220 height 22
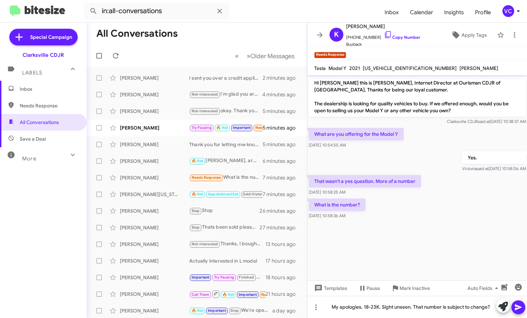
click at [521, 306] on icon at bounding box center [518, 307] width 8 height 8
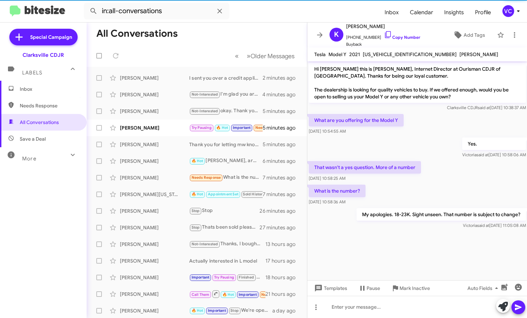
drag, startPoint x: 413, startPoint y: 175, endPoint x: 384, endPoint y: 169, distance: 30.2
click at [413, 175] on div "That wasn't a yes question. More of a number [DATE] 10:58:25 AM" at bounding box center [364, 171] width 112 height 21
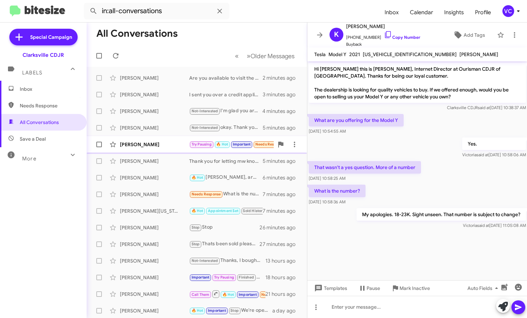
click at [153, 138] on div "[PERSON_NAME] Try Pausing 🔥 Hot Important Needs Response Will do 5 minutes ago" at bounding box center [196, 144] width 209 height 14
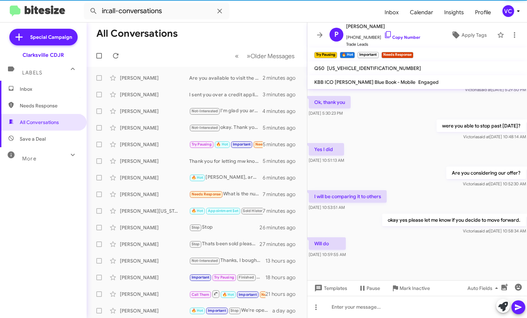
drag, startPoint x: 411, startPoint y: 176, endPoint x: 431, endPoint y: 238, distance: 65.5
click at [413, 180] on div "Are you considering our offer? [PERSON_NAME] said at [DATE] 10:52:30 AM" at bounding box center [417, 177] width 220 height 24
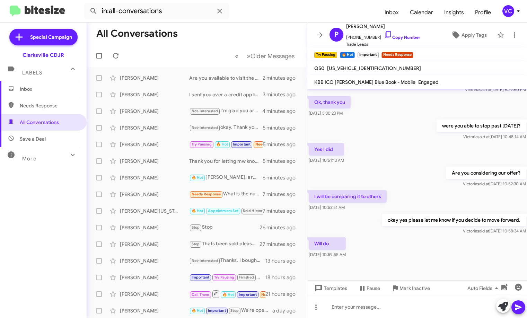
click at [433, 248] on div "Will do [DATE] 10:59:55 AM" at bounding box center [417, 248] width 220 height 24
click at [412, 240] on div "Will do [DATE] 10:59:55 AM" at bounding box center [417, 248] width 220 height 24
click at [436, 188] on div "Are you considering our offer? [PERSON_NAME] said at [DATE] 10:52:30 AM" at bounding box center [417, 177] width 220 height 24
drag, startPoint x: 439, startPoint y: 231, endPoint x: 440, endPoint y: 239, distance: 8.7
click at [462, 231] on span "[PERSON_NAME] said at [DATE] 10:58:34 AM" at bounding box center [493, 230] width 63 height 5
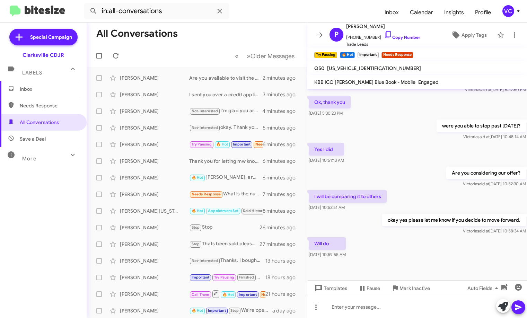
click at [440, 239] on div "Will do [DATE] 10:59:55 AM" at bounding box center [417, 248] width 220 height 24
click at [440, 242] on div "Will do [DATE] 10:59:55 AM" at bounding box center [417, 248] width 220 height 24
click at [437, 236] on div "Will do [DATE] 10:59:55 AM" at bounding box center [417, 248] width 220 height 24
click at [428, 195] on div "I will be comparing it to others [DATE] 10:53:51 AM" at bounding box center [417, 201] width 220 height 24
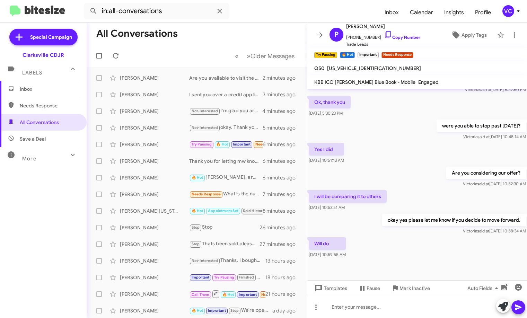
click at [414, 260] on div at bounding box center [417, 276] width 220 height 35
click at [415, 255] on div "Will do [DATE] 10:59:55 AM" at bounding box center [417, 248] width 220 height 24
click at [416, 252] on div "Will do [DATE] 10:59:55 AM" at bounding box center [417, 248] width 220 height 24
click at [430, 192] on div "I will be comparing it to others [DATE] 10:53:51 AM" at bounding box center [417, 201] width 220 height 24
click at [414, 260] on div at bounding box center [417, 276] width 220 height 35
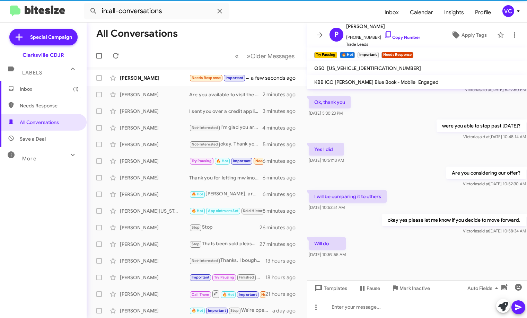
click at [413, 258] on div "Will do [DATE] 10:59:55 AM" at bounding box center [417, 248] width 220 height 24
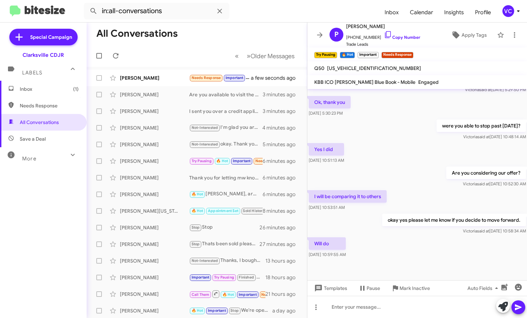
click at [420, 199] on div "I will be comparing it to others [DATE] 10:53:51 AM" at bounding box center [417, 201] width 220 height 24
click at [411, 263] on div at bounding box center [417, 276] width 220 height 35
click at [415, 231] on div "[PERSON_NAME] said at [DATE] 10:58:34 AM" at bounding box center [454, 230] width 144 height 7
click at [409, 183] on div "Are you considering our offer? [PERSON_NAME] said at [DATE] 10:52:30 AM" at bounding box center [417, 177] width 220 height 24
click at [426, 262] on cdk-virtual-scroll-viewport "I'm here 9-9. [PERSON_NAME] said at [DATE] 2:33:08 PM I can come by [DATE] morn…" at bounding box center [417, 184] width 220 height 191
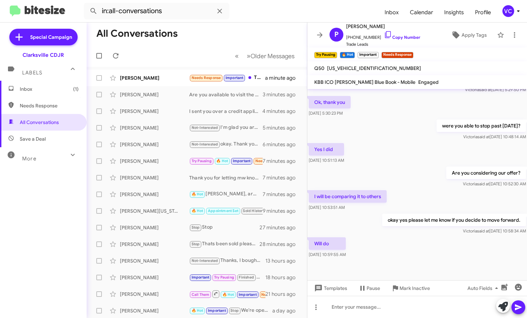
click at [435, 193] on div "I will be comparing it to others [DATE] 10:53:51 AM" at bounding box center [417, 201] width 220 height 24
click at [437, 256] on div "Will do [DATE] 10:59:55 AM" at bounding box center [417, 248] width 220 height 24
click at [432, 259] on div "Will do [DATE] 10:59:55 AM" at bounding box center [417, 248] width 220 height 24
click at [431, 260] on cdk-virtual-scroll-viewport "I'm here 9-9. [PERSON_NAME] said at [DATE] 2:33:08 PM I can come by [DATE] morn…" at bounding box center [417, 184] width 220 height 191
click at [436, 178] on div "Are you considering our offer? [PERSON_NAME] said at [DATE] 10:52:30 AM" at bounding box center [417, 177] width 220 height 24
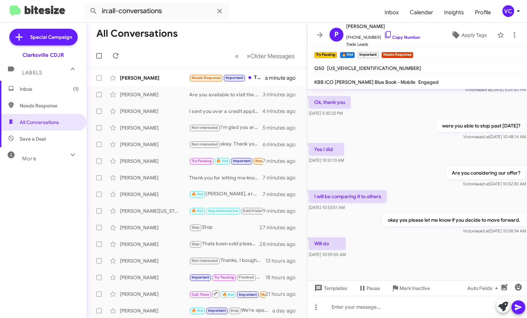
click at [437, 266] on div at bounding box center [417, 276] width 220 height 35
click at [430, 263] on div at bounding box center [417, 276] width 220 height 35
drag, startPoint x: 426, startPoint y: 194, endPoint x: 447, endPoint y: 260, distance: 69.3
click at [426, 194] on div "I will be comparing it to others [DATE] 10:53:51 AM" at bounding box center [417, 201] width 220 height 24
click at [445, 265] on div at bounding box center [417, 276] width 220 height 35
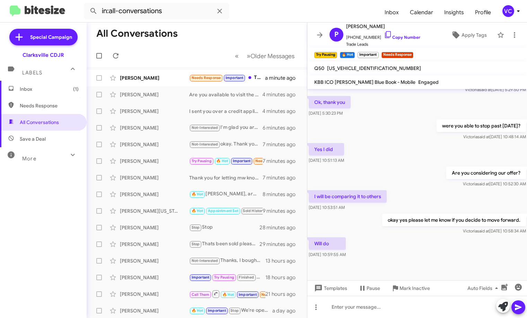
click at [441, 257] on div "Will do [DATE] 10:59:55 AM" at bounding box center [417, 248] width 220 height 24
click at [423, 210] on div "I will be comparing it to others [DATE] 10:53:51 AM" at bounding box center [417, 201] width 220 height 24
click at [437, 264] on cdk-virtual-scroll-viewport "I'm here 9-9. [PERSON_NAME] said at [DATE] 2:33:08 PM I can come by [DATE] morn…" at bounding box center [417, 184] width 220 height 191
click at [437, 256] on div "Will do [DATE] 10:59:55 AM" at bounding box center [417, 248] width 220 height 24
click at [441, 254] on div "Will do [DATE] 10:59:55 AM" at bounding box center [417, 248] width 220 height 24
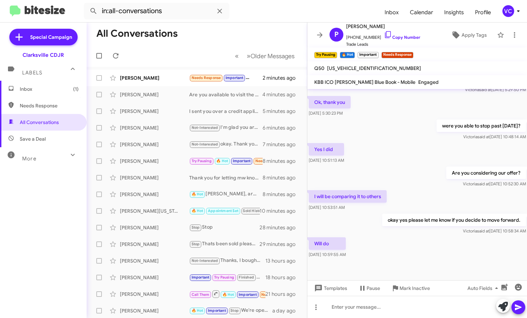
click at [444, 190] on div "I will be comparing it to others [DATE] 10:53:51 AM" at bounding box center [417, 201] width 220 height 24
click at [445, 237] on div "I'm here 9-9. [PERSON_NAME] said at [DATE] 2:33:08 PM I can come by [DATE] morn…" at bounding box center [417, 17] width 220 height 485
click at [446, 238] on div "Will do [DATE] 10:59:55 AM" at bounding box center [417, 248] width 220 height 24
click at [439, 190] on div "I will be comparing it to others [DATE] 10:53:51 AM" at bounding box center [417, 201] width 220 height 24
click at [159, 73] on div "[PERSON_NAME] Needs Response Important That would cover my loan 2 minutes ago" at bounding box center [196, 78] width 209 height 14
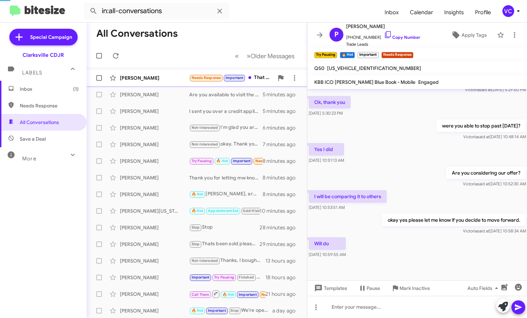
scroll to position [25, 0]
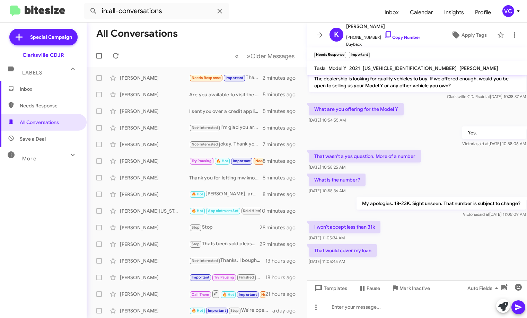
click at [483, 168] on div "That wasn't a yes question. More of a number [DATE] 10:58:25 AM" at bounding box center [417, 161] width 220 height 24
click at [454, 250] on div "That would cover my loan [DATE] 11:05:45 AM" at bounding box center [417, 255] width 220 height 24
drag, startPoint x: 332, startPoint y: 231, endPoint x: 415, endPoint y: 231, distance: 83.4
click at [415, 231] on div "I won't accept less than 31k [DATE] 11:05:34 AM" at bounding box center [417, 231] width 220 height 24
click at [438, 236] on div "I won't accept less than 31k [DATE] 11:05:34 AM" at bounding box center [417, 231] width 220 height 24
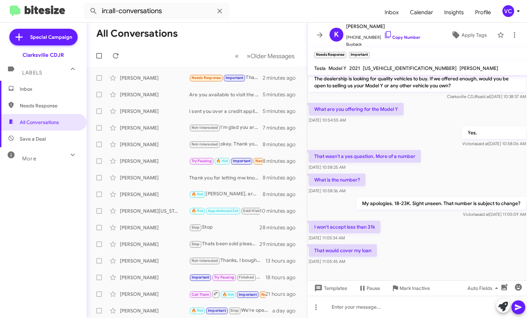
click at [442, 176] on div "What is the number? [DATE] 10:58:36 AM" at bounding box center [417, 184] width 220 height 24
click at [437, 245] on div "That would cover my loan [DATE] 11:05:45 AM" at bounding box center [417, 255] width 220 height 24
click at [435, 247] on div "That would cover my loan [DATE] 11:05:45 AM" at bounding box center [417, 255] width 220 height 24
click at [422, 160] on div "That wasn't a yes question. More of a number [DATE] 10:58:25 AM" at bounding box center [417, 161] width 220 height 24
click at [428, 236] on div "I won't accept less than 31k [DATE] 11:05:34 AM" at bounding box center [417, 231] width 220 height 24
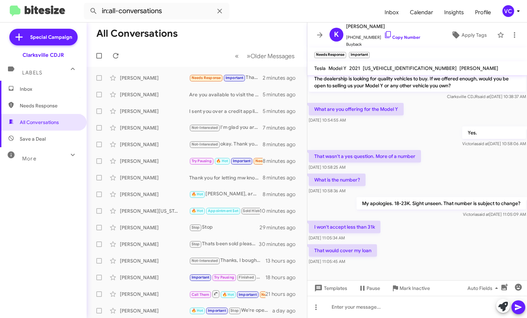
drag, startPoint x: 428, startPoint y: 236, endPoint x: 431, endPoint y: 243, distance: 7.1
click at [428, 237] on div "I won't accept less than 31k [DATE] 11:05:34 AM" at bounding box center [417, 231] width 220 height 24
click at [389, 307] on div at bounding box center [417, 307] width 220 height 22
click at [382, 314] on div at bounding box center [417, 307] width 220 height 22
click at [384, 311] on div at bounding box center [417, 307] width 220 height 22
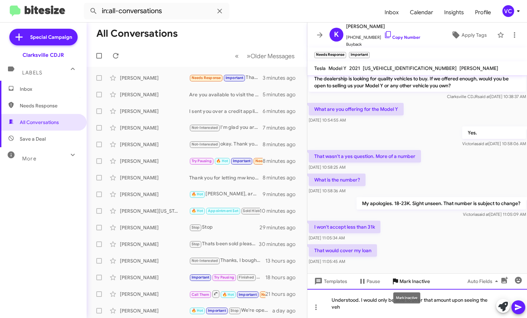
scroll to position [32, 0]
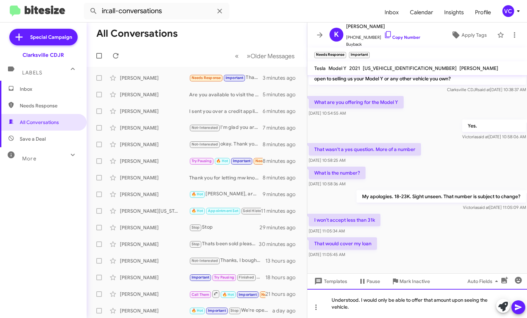
click at [405, 312] on div "Understood. I would only be able to offer that amount upon seeing the vehicle." at bounding box center [417, 303] width 220 height 29
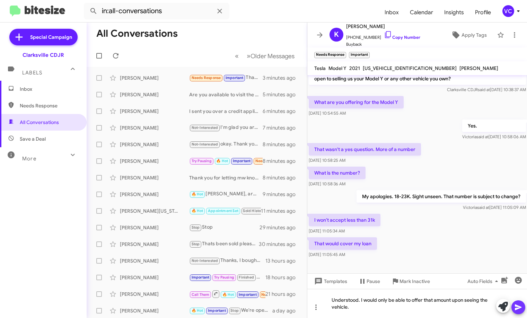
drag, startPoint x: 518, startPoint y: 310, endPoint x: 511, endPoint y: 303, distance: 9.6
click at [518, 310] on icon at bounding box center [518, 307] width 8 height 8
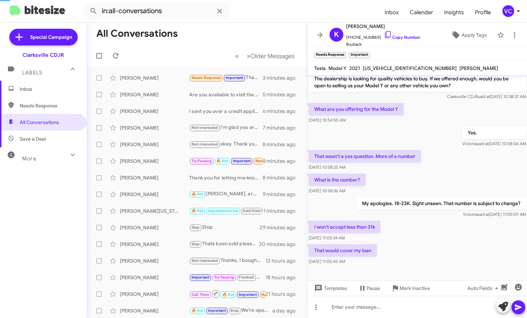
click at [436, 194] on div "Hi [PERSON_NAME] this is [PERSON_NAME], Internet Director at Ourisman CDJR of […" at bounding box center [417, 158] width 220 height 216
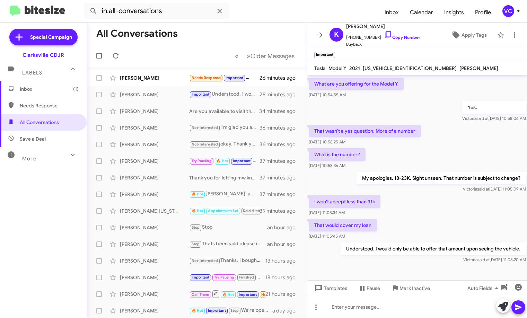
click at [430, 212] on div "I won't accept less than 31k [DATE] 11:05:34 AM" at bounding box center [417, 206] width 220 height 24
click at [118, 57] on icon at bounding box center [116, 56] width 6 height 6
click at [297, 15] on form "in:all-conversations" at bounding box center [231, 11] width 295 height 17
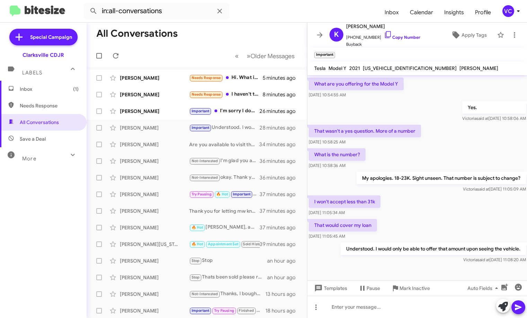
click at [430, 228] on div "That would cover my loan [DATE] 11:05:45 AM" at bounding box center [417, 229] width 220 height 24
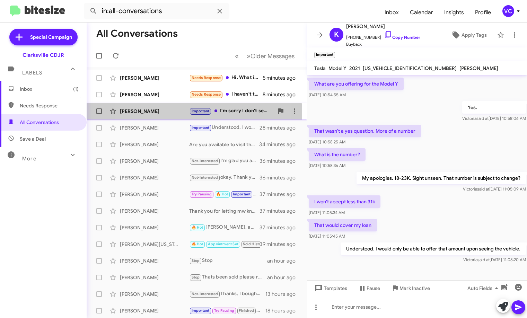
click at [164, 114] on div "[PERSON_NAME]" at bounding box center [154, 111] width 69 height 7
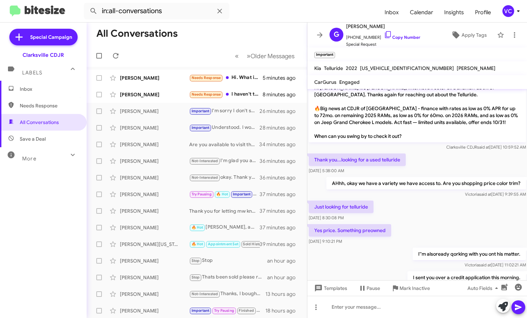
scroll to position [285, 0]
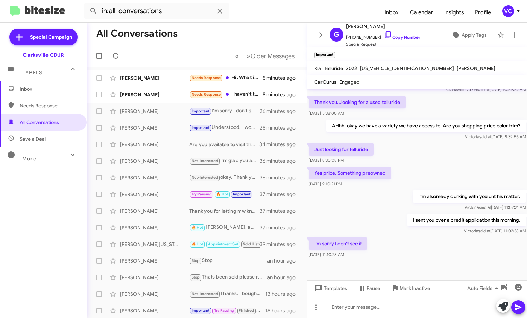
click at [432, 258] on div "I'm sorry I don't see it [DATE] 11:10:28 AM" at bounding box center [417, 248] width 220 height 24
click at [388, 222] on div "I sent you over a credit application this morning. [PERSON_NAME] said at [DATE]…" at bounding box center [417, 224] width 220 height 24
click at [419, 266] on div at bounding box center [417, 269] width 220 height 21
click at [420, 265] on div at bounding box center [417, 269] width 220 height 21
click at [364, 211] on div "I''m alsoready qorking with you ont his matter. [PERSON_NAME] said at [DATE] 11…" at bounding box center [417, 201] width 220 height 24
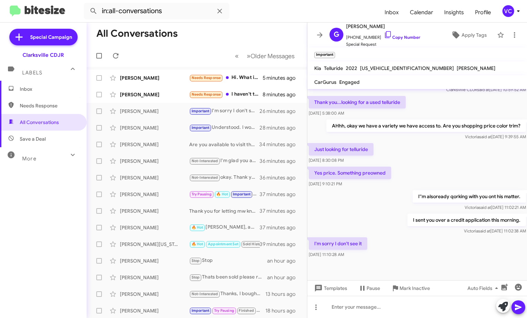
click at [426, 268] on div at bounding box center [417, 269] width 220 height 21
click at [405, 240] on div "I'm sorry I don't see it [DATE] 11:10:28 AM" at bounding box center [417, 248] width 220 height 24
click at [434, 276] on div at bounding box center [417, 269] width 220 height 21
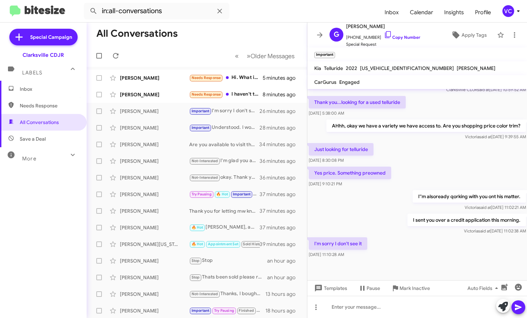
click at [421, 223] on p "I sent you over a credit application this morning." at bounding box center [466, 220] width 118 height 12
click at [381, 312] on div at bounding box center [417, 307] width 220 height 22
click at [519, 303] on span at bounding box center [518, 307] width 8 height 14
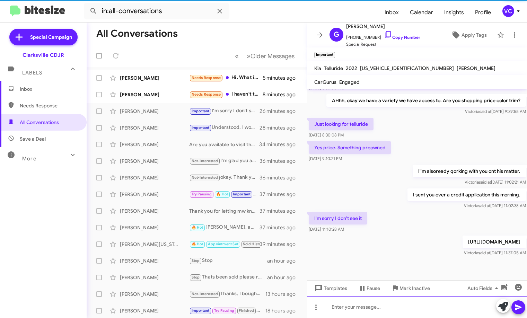
scroll to position [311, 0]
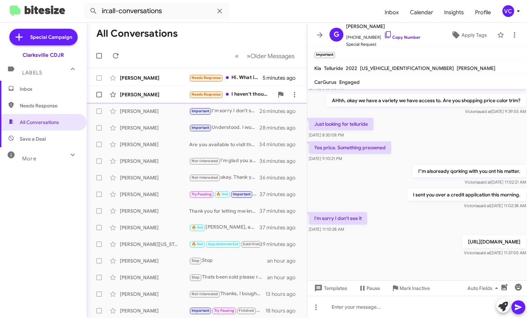
click at [169, 95] on div "[PERSON_NAME]" at bounding box center [154, 94] width 69 height 7
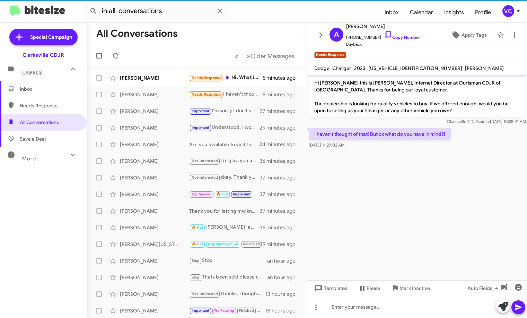
click at [429, 222] on cdk-virtual-scroll-viewport "Hi [PERSON_NAME] this is [PERSON_NAME], Internet Director at Ourisman CDJR of […" at bounding box center [417, 177] width 220 height 205
drag, startPoint x: 433, startPoint y: 207, endPoint x: 428, endPoint y: 207, distance: 5.2
click at [434, 207] on cdk-virtual-scroll-viewport "Hi [PERSON_NAME] this is [PERSON_NAME], Internet Director at Ourisman CDJR of […" at bounding box center [417, 177] width 220 height 205
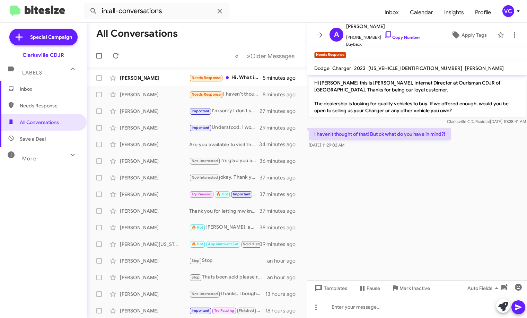
drag, startPoint x: 421, startPoint y: 212, endPoint x: 430, endPoint y: 208, distance: 10.1
click at [421, 212] on cdk-virtual-scroll-viewport "Hi [PERSON_NAME] this is [PERSON_NAME], Internet Director at Ourisman CDJR of […" at bounding box center [417, 177] width 220 height 205
click at [431, 208] on cdk-virtual-scroll-viewport "Hi [PERSON_NAME] this is [PERSON_NAME], Internet Director at Ourisman CDJR of […" at bounding box center [417, 177] width 220 height 205
click at [440, 220] on cdk-virtual-scroll-viewport "Hi [PERSON_NAME] this is [PERSON_NAME], Internet Director at Ourisman CDJR of […" at bounding box center [417, 177] width 220 height 205
drag, startPoint x: 440, startPoint y: 219, endPoint x: 440, endPoint y: 208, distance: 10.8
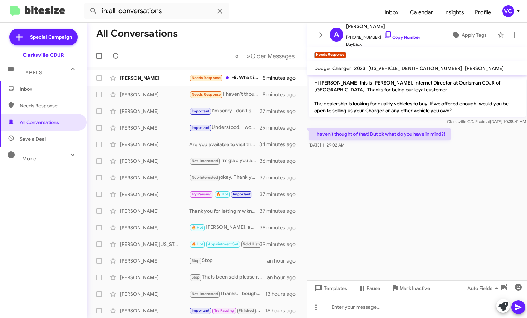
click at [441, 219] on cdk-virtual-scroll-viewport "Hi [PERSON_NAME] this is [PERSON_NAME], Internet Director at Ourisman CDJR of […" at bounding box center [417, 177] width 220 height 205
click at [434, 199] on cdk-virtual-scroll-viewport "Hi [PERSON_NAME] this is [PERSON_NAME], Internet Director at Ourisman CDJR of […" at bounding box center [417, 177] width 220 height 205
click at [441, 197] on cdk-virtual-scroll-viewport "Hi [PERSON_NAME] this is [PERSON_NAME], Internet Director at Ourisman CDJR of […" at bounding box center [417, 177] width 220 height 205
click at [453, 211] on cdk-virtual-scroll-viewport "Hi [PERSON_NAME] this is [PERSON_NAME], Internet Director at Ourisman CDJR of […" at bounding box center [417, 177] width 220 height 205
drag, startPoint x: 450, startPoint y: 188, endPoint x: 427, endPoint y: 177, distance: 25.1
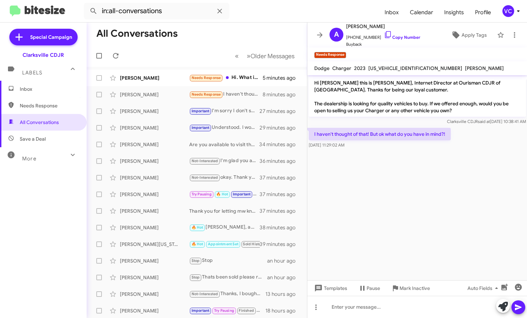
click at [450, 188] on cdk-virtual-scroll-viewport "Hi [PERSON_NAME] this is [PERSON_NAME], Internet Director at Ourisman CDJR of […" at bounding box center [417, 177] width 220 height 205
click at [474, 201] on cdk-virtual-scroll-viewport "Hi [PERSON_NAME] this is [PERSON_NAME], Internet Director at Ourisman CDJR of […" at bounding box center [417, 177] width 220 height 205
click at [400, 37] on link "Copy Number" at bounding box center [402, 37] width 36 height 5
click at [399, 227] on cdk-virtual-scroll-viewport "Hi [PERSON_NAME] this is [PERSON_NAME], Internet Director at Ourisman CDJR of […" at bounding box center [417, 177] width 220 height 205
click at [452, 211] on cdk-virtual-scroll-viewport "Hi [PERSON_NAME] this is [PERSON_NAME], Internet Director at Ourisman CDJR of […" at bounding box center [417, 177] width 220 height 205
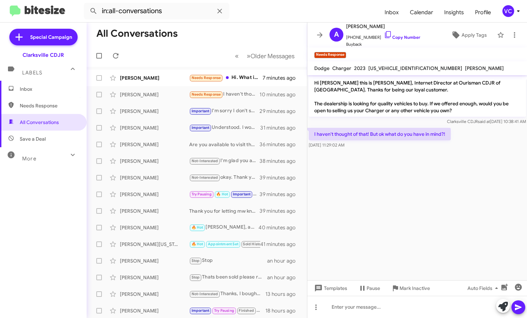
drag, startPoint x: 456, startPoint y: 205, endPoint x: 456, endPoint y: 210, distance: 5.2
click at [456, 208] on cdk-virtual-scroll-viewport "Hi [PERSON_NAME] this is [PERSON_NAME], Internet Director at Ourisman CDJR of […" at bounding box center [417, 177] width 220 height 205
click at [453, 220] on cdk-virtual-scroll-viewport "Hi [PERSON_NAME] this is [PERSON_NAME], Internet Director at Ourisman CDJR of […" at bounding box center [417, 177] width 220 height 205
click at [455, 222] on cdk-virtual-scroll-viewport "Hi [PERSON_NAME] this is [PERSON_NAME], Internet Director at Ourisman CDJR of […" at bounding box center [417, 177] width 220 height 205
click at [458, 228] on cdk-virtual-scroll-viewport "Hi [PERSON_NAME] this is [PERSON_NAME], Internet Director at Ourisman CDJR of […" at bounding box center [417, 177] width 220 height 205
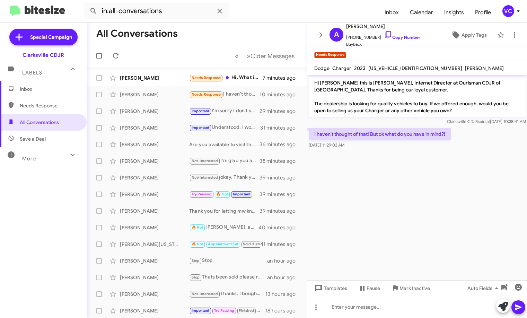
click at [465, 237] on cdk-virtual-scroll-viewport "Hi [PERSON_NAME] this is [PERSON_NAME], Internet Director at Ourisman CDJR of […" at bounding box center [417, 177] width 220 height 205
click at [464, 239] on cdk-virtual-scroll-viewport "Hi [PERSON_NAME] this is [PERSON_NAME], Internet Director at Ourisman CDJR of […" at bounding box center [417, 177] width 220 height 205
drag, startPoint x: 464, startPoint y: 239, endPoint x: 464, endPoint y: 243, distance: 4.6
click at [464, 240] on cdk-virtual-scroll-viewport "Hi [PERSON_NAME] this is [PERSON_NAME], Internet Director at Ourisman CDJR of […" at bounding box center [417, 177] width 220 height 205
click at [462, 245] on cdk-virtual-scroll-viewport "Hi [PERSON_NAME] this is [PERSON_NAME], Internet Director at Ourisman CDJR of […" at bounding box center [417, 177] width 220 height 205
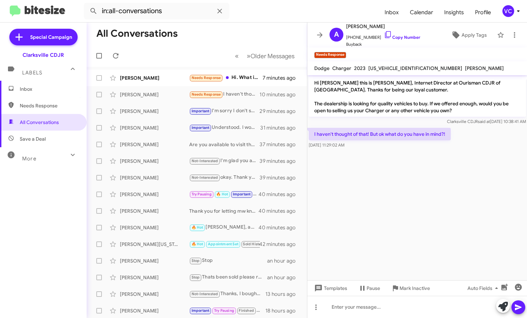
drag, startPoint x: 450, startPoint y: 241, endPoint x: 455, endPoint y: 243, distance: 5.0
click at [452, 242] on cdk-virtual-scroll-viewport "Hi [PERSON_NAME] this is [PERSON_NAME], Internet Director at Ourisman CDJR of […" at bounding box center [417, 177] width 220 height 205
click at [455, 244] on cdk-virtual-scroll-viewport "Hi [PERSON_NAME] this is [PERSON_NAME], Internet Director at Ourisman CDJR of […" at bounding box center [417, 177] width 220 height 205
click at [454, 243] on cdk-virtual-scroll-viewport "Hi [PERSON_NAME] this is [PERSON_NAME], Internet Director at Ourisman CDJR of […" at bounding box center [417, 177] width 220 height 205
click at [452, 242] on cdk-virtual-scroll-viewport "Hi [PERSON_NAME] this is [PERSON_NAME], Internet Director at Ourisman CDJR of […" at bounding box center [417, 177] width 220 height 205
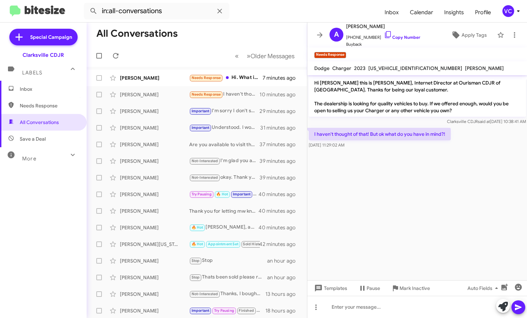
click at [451, 242] on cdk-virtual-scroll-viewport "Hi [PERSON_NAME] this is [PERSON_NAME], Internet Director at Ourisman CDJR of […" at bounding box center [417, 177] width 220 height 205
click at [446, 242] on cdk-virtual-scroll-viewport "Hi [PERSON_NAME] this is [PERSON_NAME], Internet Director at Ourisman CDJR of […" at bounding box center [417, 177] width 220 height 205
click at [453, 246] on cdk-virtual-scroll-viewport "Hi [PERSON_NAME] this is [PERSON_NAME], Internet Director at Ourisman CDJR of […" at bounding box center [417, 177] width 220 height 205
click at [451, 193] on cdk-virtual-scroll-viewport "Hi [PERSON_NAME] this is [PERSON_NAME], Internet Director at Ourisman CDJR of […" at bounding box center [417, 177] width 220 height 205
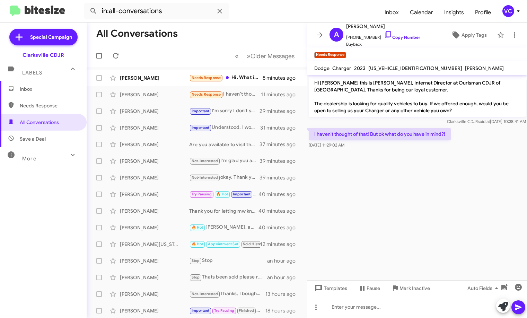
click at [451, 194] on cdk-virtual-scroll-viewport "Hi [PERSON_NAME] this is [PERSON_NAME], Internet Director at Ourisman CDJR of […" at bounding box center [417, 177] width 220 height 205
click at [452, 196] on cdk-virtual-scroll-viewport "Hi [PERSON_NAME] this is [PERSON_NAME], Internet Director at Ourisman CDJR of […" at bounding box center [417, 177] width 220 height 205
click at [465, 206] on cdk-virtual-scroll-viewport "Hi [PERSON_NAME] this is [PERSON_NAME], Internet Director at Ourisman CDJR of […" at bounding box center [417, 177] width 220 height 205
click at [465, 209] on cdk-virtual-scroll-viewport "Hi [PERSON_NAME] this is [PERSON_NAME], Internet Director at Ourisman CDJR of […" at bounding box center [417, 177] width 220 height 205
click at [459, 220] on cdk-virtual-scroll-viewport "Hi [PERSON_NAME] this is [PERSON_NAME], Internet Director at Ourisman CDJR of […" at bounding box center [417, 177] width 220 height 205
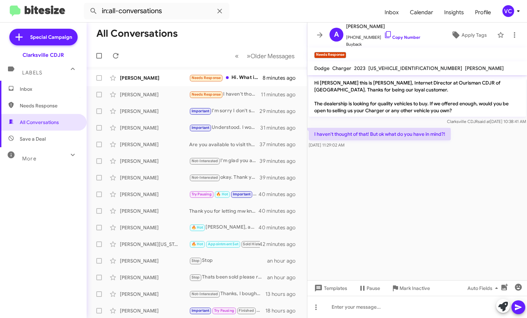
click at [457, 221] on cdk-virtual-scroll-viewport "Hi [PERSON_NAME] this is [PERSON_NAME], Internet Director at Ourisman CDJR of […" at bounding box center [417, 177] width 220 height 205
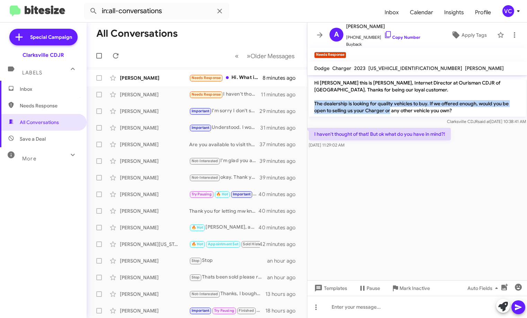
drag, startPoint x: 335, startPoint y: 101, endPoint x: 445, endPoint y: 115, distance: 111.4
click at [431, 107] on p "Hi [PERSON_NAME] this is [PERSON_NAME], Internet Director at Ourisman CDJR of […" at bounding box center [416, 97] width 217 height 40
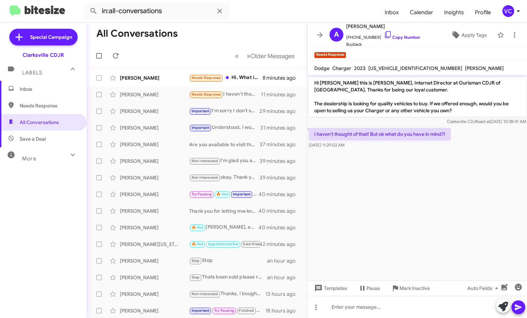
click at [496, 189] on cdk-virtual-scroll-viewport "Hi [PERSON_NAME] this is [PERSON_NAME], Internet Director at Ourisman CDJR of […" at bounding box center [417, 177] width 220 height 205
click at [401, 237] on cdk-virtual-scroll-viewport "Hi [PERSON_NAME] this is [PERSON_NAME], Internet Director at Ourisman CDJR of […" at bounding box center [417, 177] width 220 height 205
click at [449, 198] on cdk-virtual-scroll-viewport "Hi [PERSON_NAME] this is [PERSON_NAME], Internet Director at Ourisman CDJR of […" at bounding box center [417, 177] width 220 height 205
click at [409, 293] on span "Mark Inactive" at bounding box center [414, 288] width 30 height 12
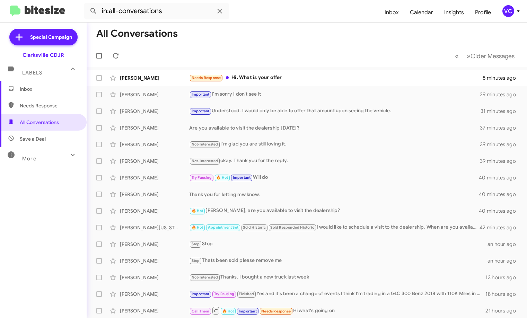
drag, startPoint x: 301, startPoint y: 46, endPoint x: 305, endPoint y: 44, distance: 4.2
click at [302, 45] on mat-toolbar-row "« Previous » Next Older Messages" at bounding box center [307, 56] width 440 height 22
click at [428, 39] on mat-toolbar-row "All Conversations" at bounding box center [307, 34] width 440 height 22
click at [387, 33] on mat-toolbar-row "All Conversations" at bounding box center [307, 34] width 440 height 22
click at [69, 157] on icon at bounding box center [73, 155] width 8 height 8
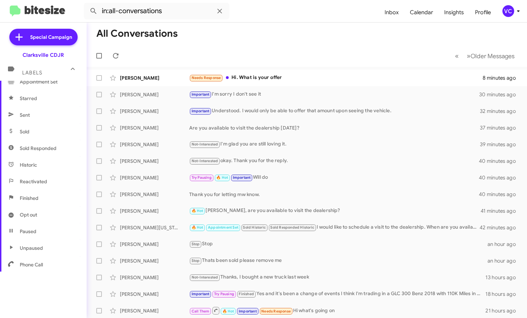
scroll to position [136, 0]
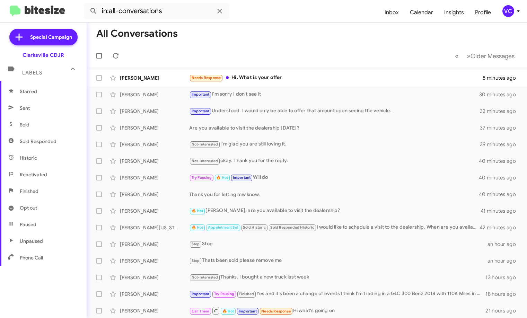
click at [327, 41] on mat-toolbar-row "All Conversations" at bounding box center [307, 34] width 440 height 22
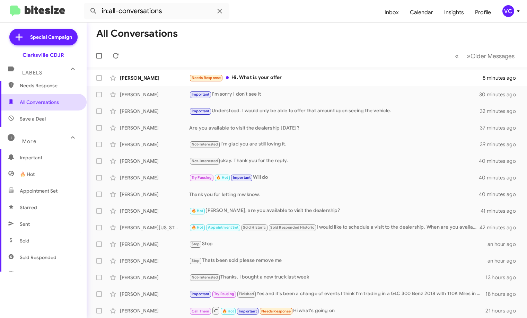
scroll to position [0, 0]
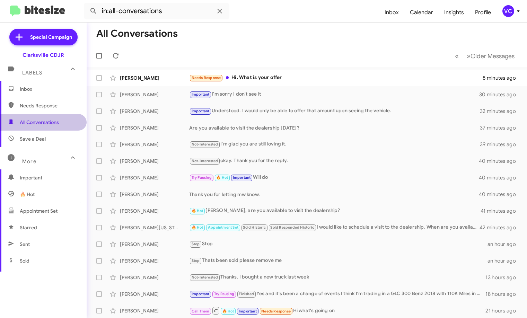
click at [47, 125] on span "All Conversations" at bounding box center [39, 122] width 39 height 7
click at [330, 34] on mat-toolbar-row "All Conversations" at bounding box center [307, 34] width 440 height 22
click at [52, 159] on div "More" at bounding box center [37, 158] width 62 height 13
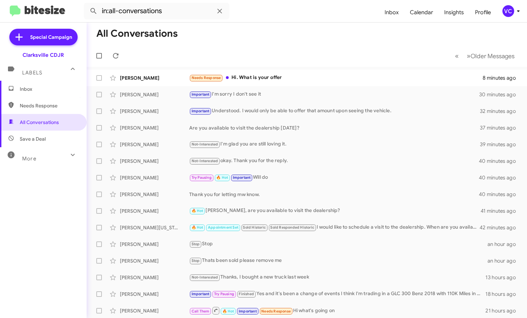
click at [69, 156] on icon at bounding box center [73, 155] width 8 height 8
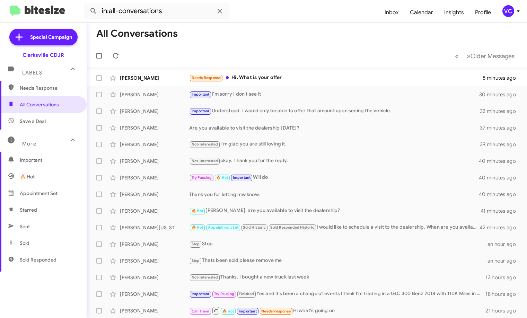
scroll to position [35, 0]
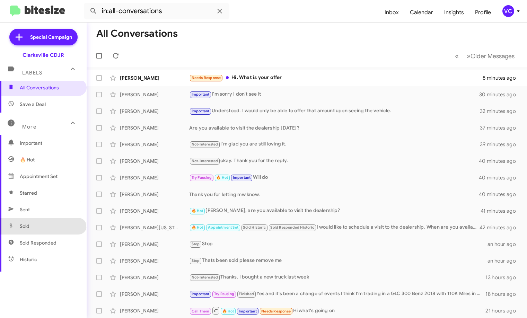
click at [42, 232] on span "Sold" at bounding box center [43, 226] width 87 height 17
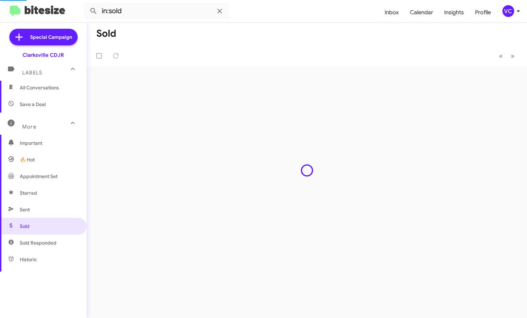
click at [46, 248] on span "Sold Responded" at bounding box center [43, 242] width 87 height 17
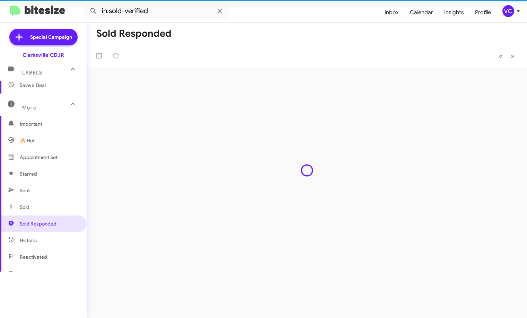
scroll to position [136, 0]
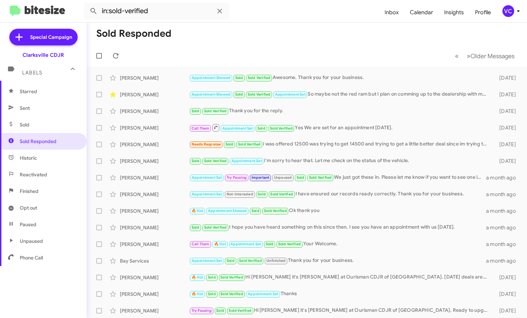
click at [47, 214] on span "Opt out" at bounding box center [43, 207] width 87 height 17
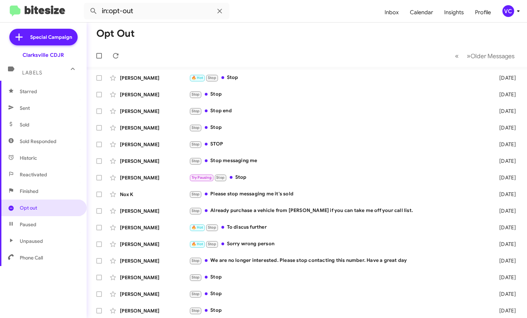
click at [56, 191] on span "Finished" at bounding box center [43, 191] width 87 height 17
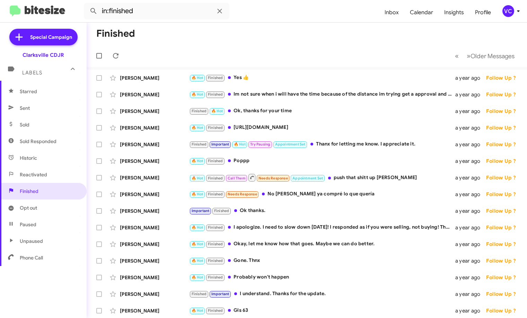
click at [322, 59] on mat-toolbar-row "« Previous » Next Older Messages" at bounding box center [307, 56] width 440 height 22
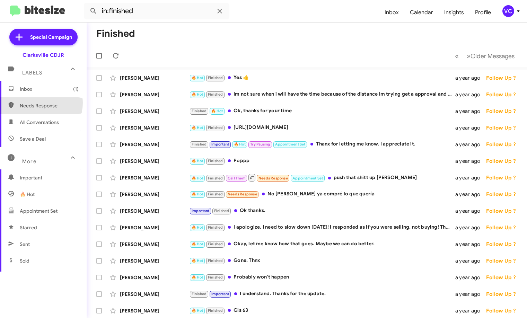
click at [37, 103] on span "Needs Response" at bounding box center [49, 105] width 59 height 7
type input "in:needs-response"
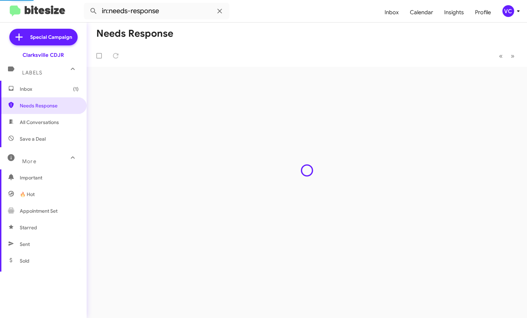
click at [292, 28] on mat-toolbar-row "Needs Response" at bounding box center [307, 34] width 440 height 22
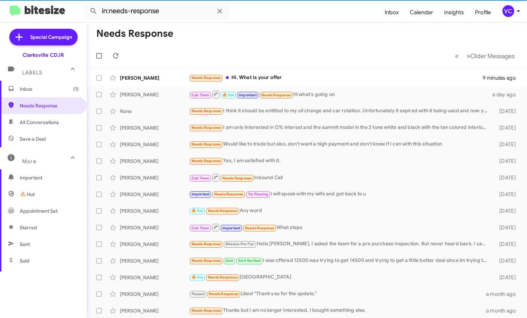
click at [307, 48] on mat-toolbar-row "« Previous » Next Older Messages" at bounding box center [307, 56] width 440 height 22
click at [317, 51] on mat-toolbar-row "« Previous » Next Older Messages" at bounding box center [307, 56] width 440 height 22
click at [318, 51] on mat-toolbar-row "« Previous » Next Older Messages" at bounding box center [307, 56] width 440 height 22
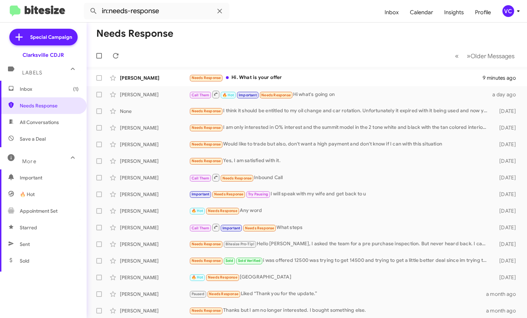
drag, startPoint x: 318, startPoint y: 51, endPoint x: 324, endPoint y: 52, distance: 6.4
click at [319, 51] on mat-toolbar-row "« Previous » Next Older Messages" at bounding box center [307, 56] width 440 height 22
click at [396, 13] on span "Inbox" at bounding box center [391, 12] width 25 height 20
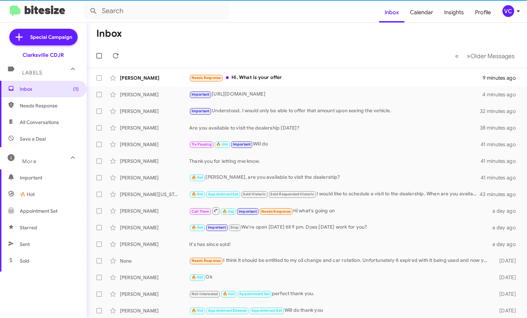
click at [259, 35] on mat-toolbar-row "Inbox" at bounding box center [307, 34] width 440 height 22
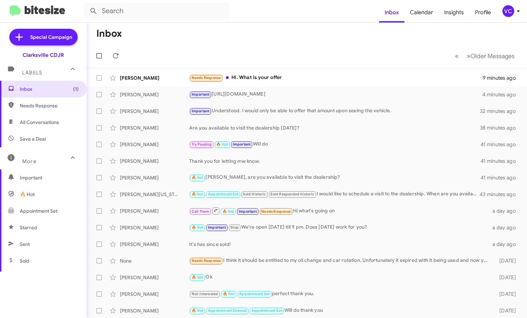
drag, startPoint x: 268, startPoint y: 38, endPoint x: 273, endPoint y: 42, distance: 6.1
click at [271, 38] on mat-toolbar-row "Inbox" at bounding box center [307, 34] width 440 height 22
click at [279, 47] on mat-toolbar-row "« Previous » Next Older Messages" at bounding box center [307, 56] width 440 height 22
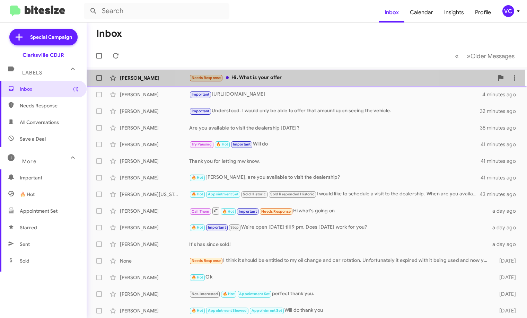
click at [306, 78] on div "Needs Response Hi. What is your offer" at bounding box center [341, 78] width 304 height 8
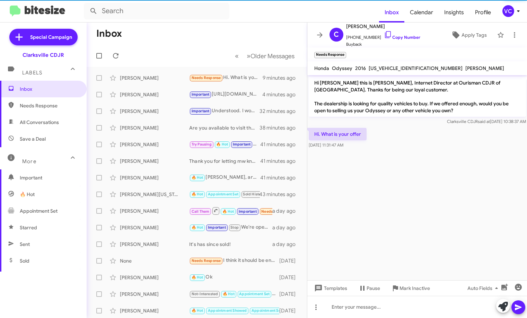
drag, startPoint x: 402, startPoint y: 222, endPoint x: 402, endPoint y: 217, distance: 4.6
click at [402, 218] on cdk-virtual-scroll-viewport "Hi [PERSON_NAME] this is [PERSON_NAME], Internet Director at Ourisman CDJR of […" at bounding box center [417, 177] width 220 height 205
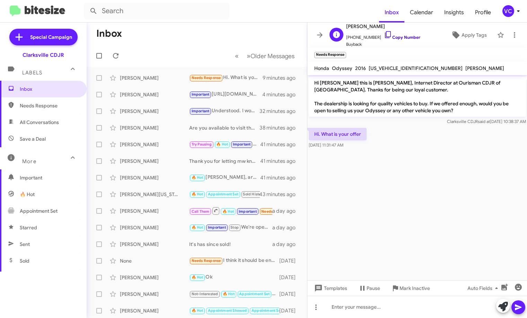
click at [410, 37] on link "Copy Number" at bounding box center [402, 37] width 36 height 5
drag, startPoint x: 431, startPoint y: 232, endPoint x: 427, endPoint y: 248, distance: 16.4
click at [433, 232] on cdk-virtual-scroll-viewport "Hi [PERSON_NAME] this is [PERSON_NAME], Internet Director at Ourisman CDJR of […" at bounding box center [417, 177] width 220 height 205
click at [405, 310] on div at bounding box center [417, 307] width 220 height 22
click at [382, 68] on span "[US_VEHICLE_IDENTIFICATION_NUMBER]" at bounding box center [415, 68] width 94 height 6
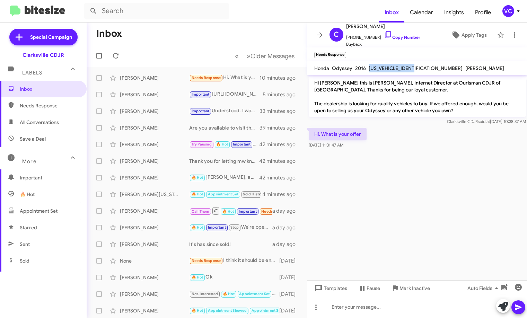
click at [382, 68] on span "[US_VEHICLE_IDENTIFICATION_NUMBER]" at bounding box center [415, 68] width 94 height 6
copy span "[US_VEHICLE_IDENTIFICATION_NUMBER]"
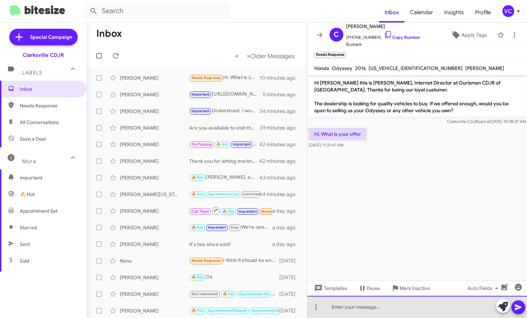
click at [356, 310] on div at bounding box center [417, 307] width 220 height 22
click at [421, 306] on div "8-15K. Sight unseen." at bounding box center [417, 307] width 220 height 22
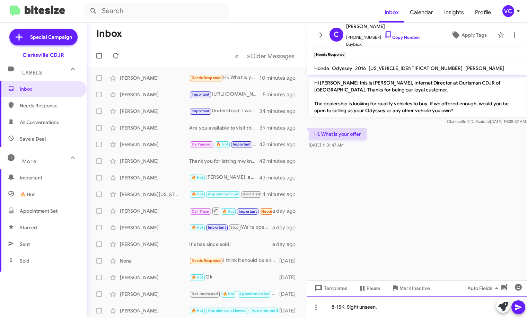
click at [423, 310] on div "8-15K. Sight unseen." at bounding box center [417, 307] width 220 height 22
click at [519, 310] on icon at bounding box center [518, 307] width 8 height 8
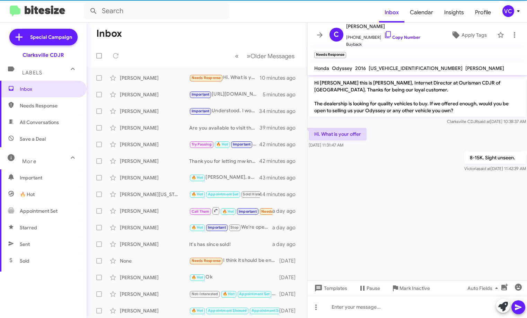
click at [435, 245] on cdk-virtual-scroll-viewport "Hi [PERSON_NAME] this is [PERSON_NAME], Internet Director at Ourisman CDJR of […" at bounding box center [417, 177] width 220 height 205
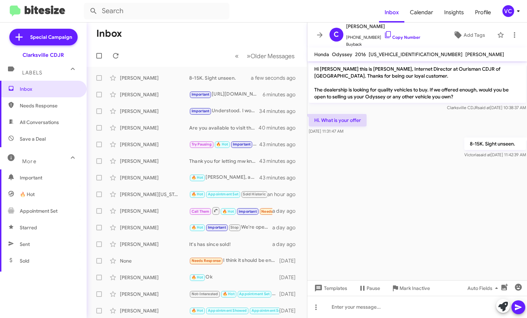
click at [444, 199] on cdk-virtual-scroll-viewport "Hi [PERSON_NAME] this is [PERSON_NAME], Internet Director at Ourisman CDJR of […" at bounding box center [417, 170] width 220 height 219
